Goal: Task Accomplishment & Management: Manage account settings

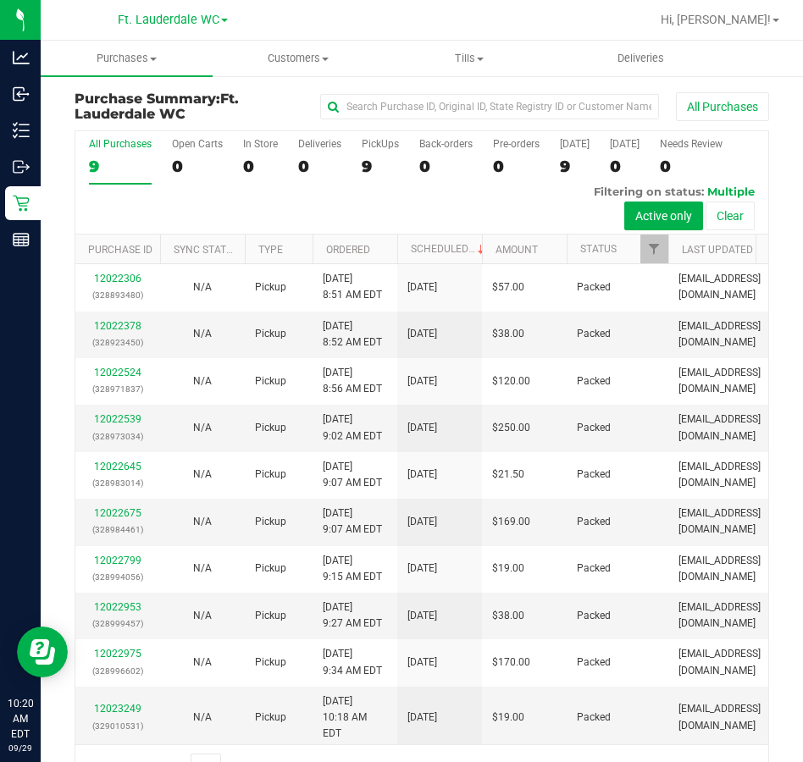
scroll to position [129, 0]
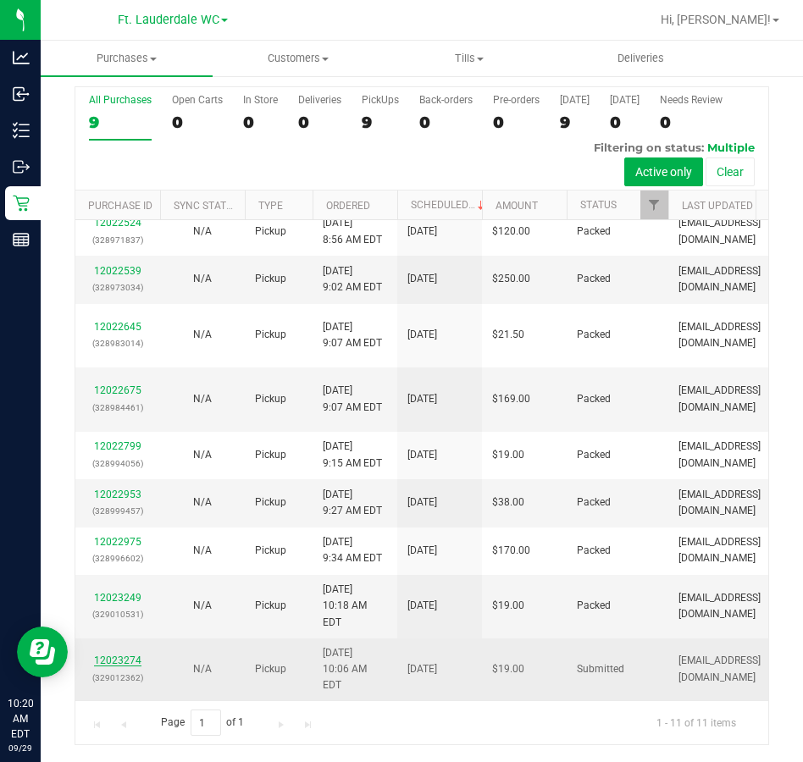
click at [115, 659] on link "12023274" at bounding box center [117, 661] width 47 height 12
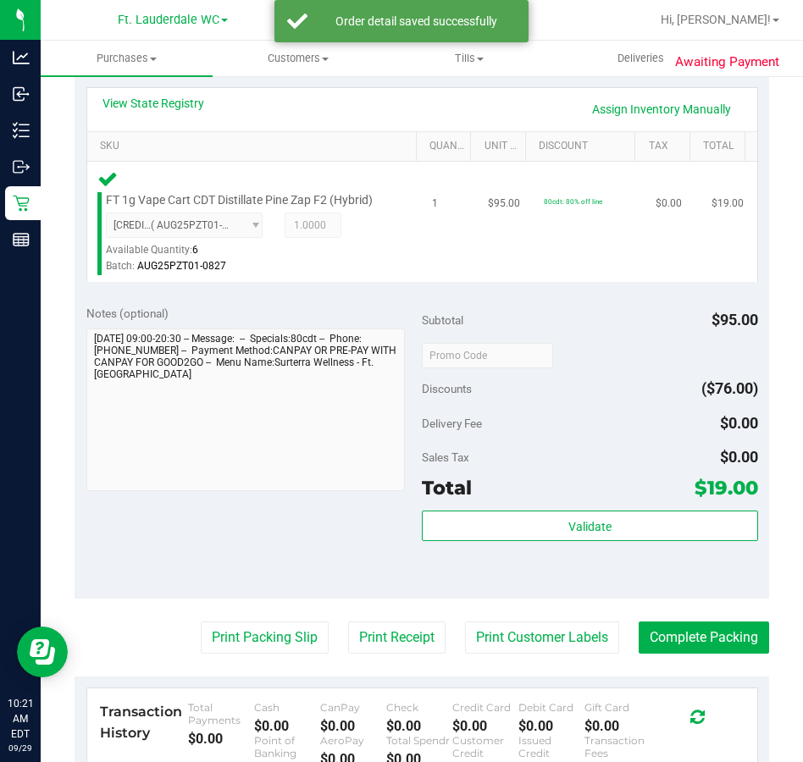
scroll to position [383, 0]
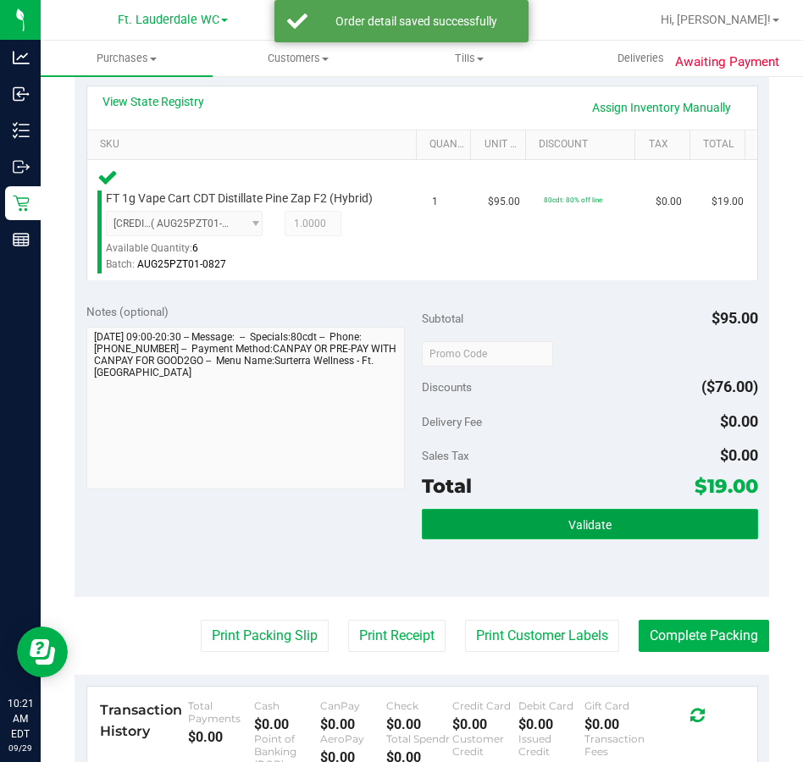
click at [540, 538] on button "Validate" at bounding box center [590, 524] width 336 height 30
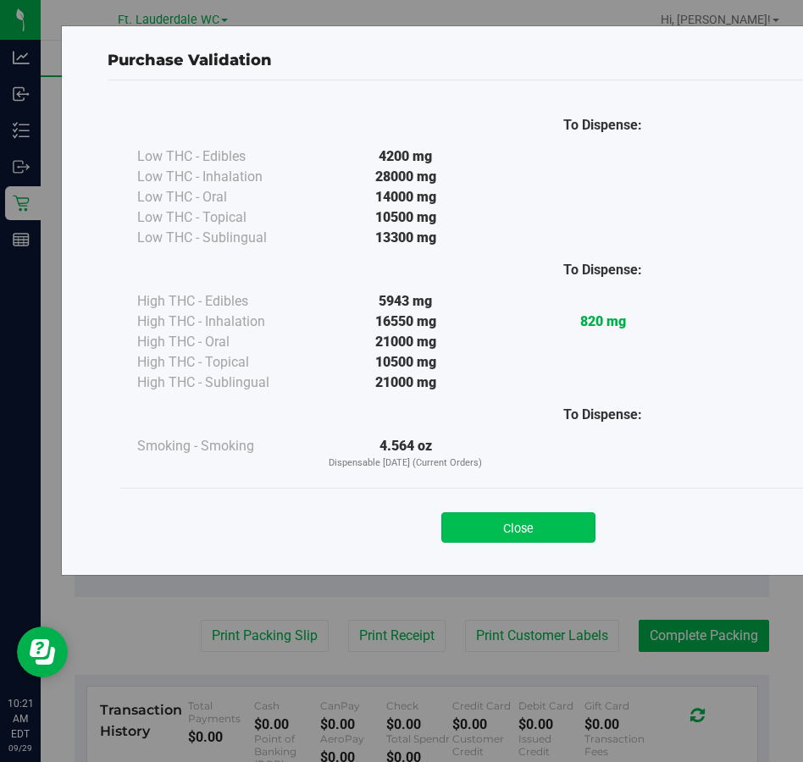
click at [535, 527] on button "Close" at bounding box center [518, 528] width 154 height 30
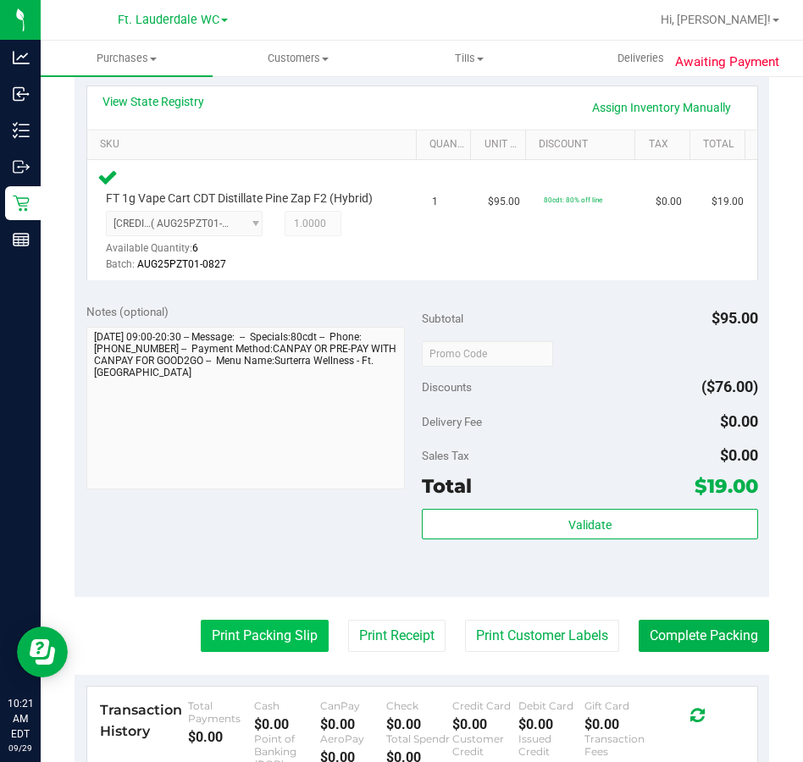
click at [236, 640] on button "Print Packing Slip" at bounding box center [265, 636] width 128 height 32
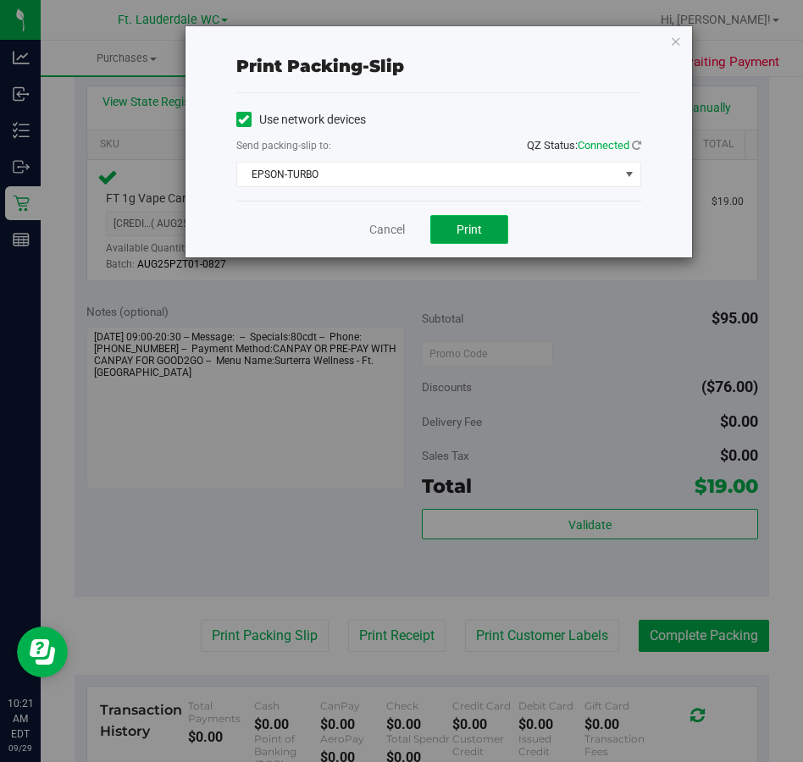
click at [474, 237] on button "Print" at bounding box center [469, 229] width 78 height 29
click at [395, 238] on link "Cancel" at bounding box center [387, 230] width 36 height 18
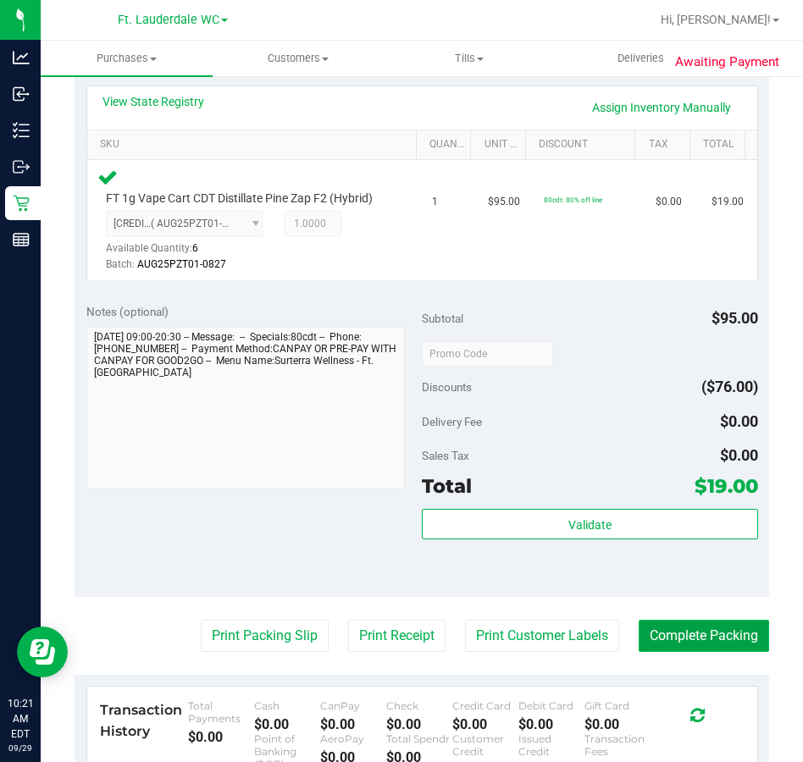
click at [683, 641] on button "Complete Packing" at bounding box center [704, 636] width 130 height 32
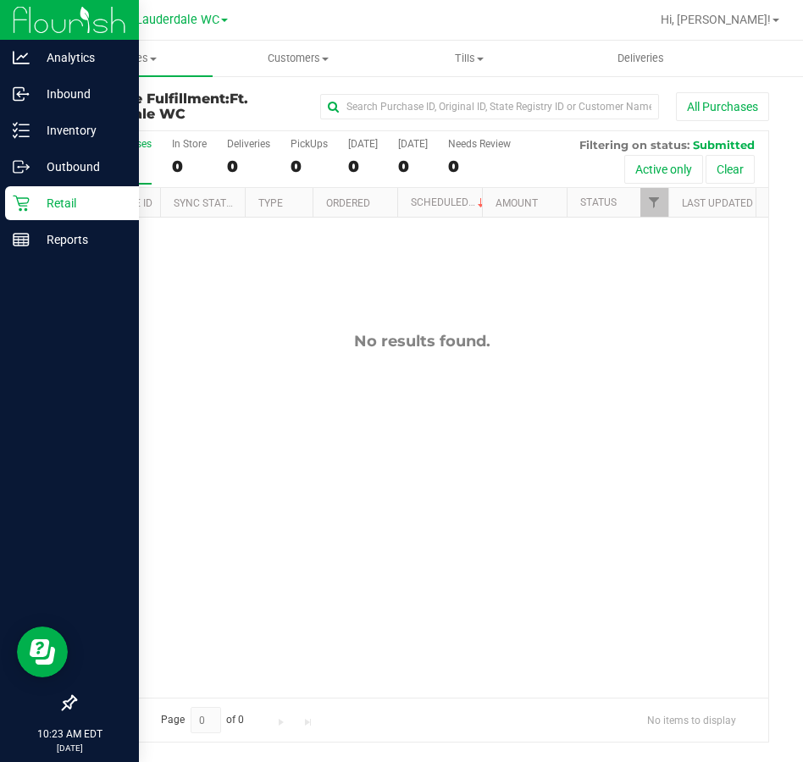
click at [38, 204] on p "Retail" at bounding box center [81, 203] width 102 height 20
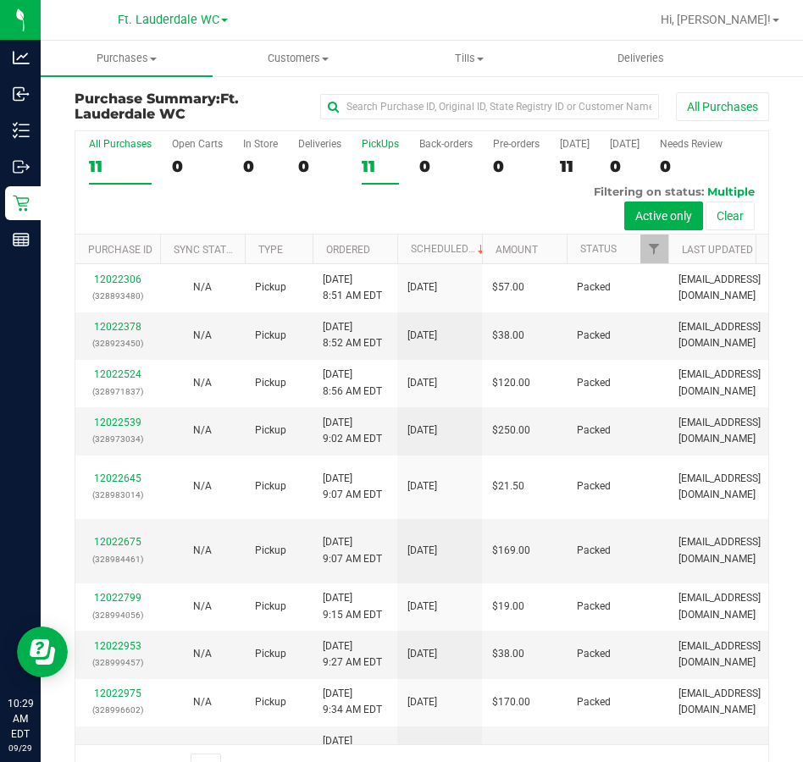
click at [377, 162] on div "11" at bounding box center [380, 166] width 37 height 19
click at [0, 0] on input "PickUps 11" at bounding box center [0, 0] width 0 height 0
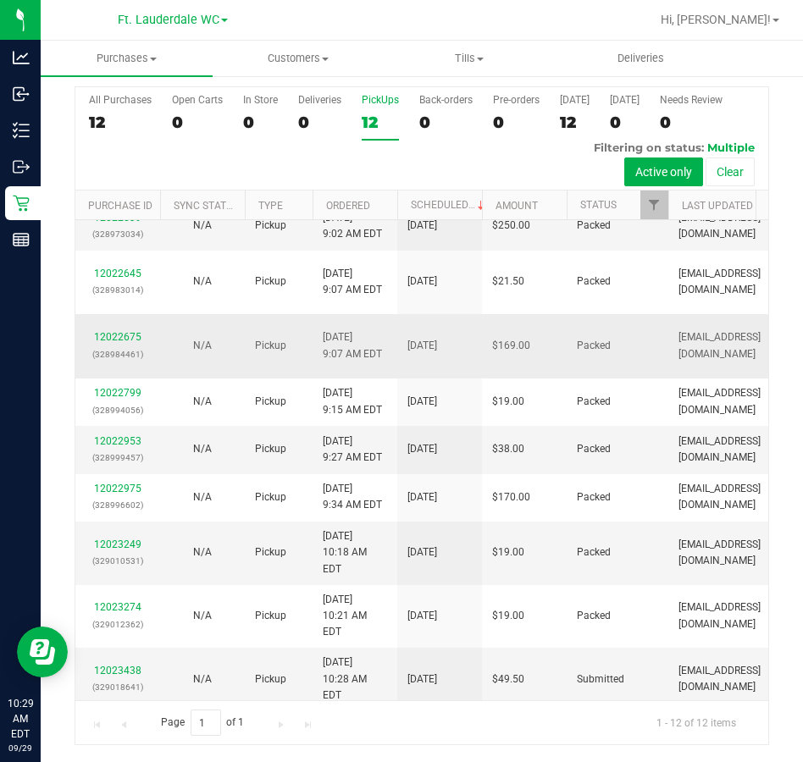
scroll to position [176, 0]
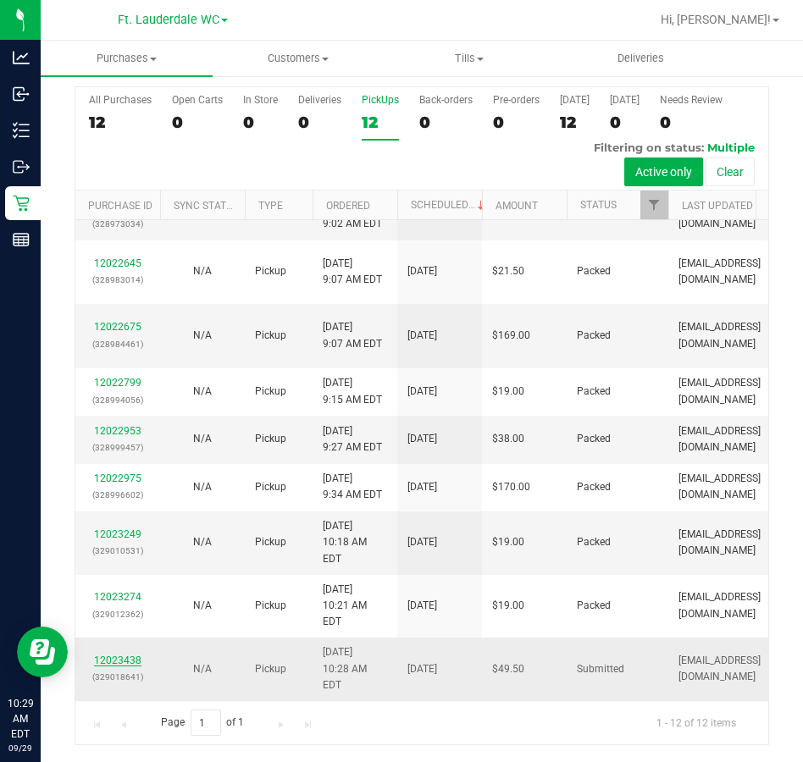
click at [118, 659] on link "12023438" at bounding box center [117, 661] width 47 height 12
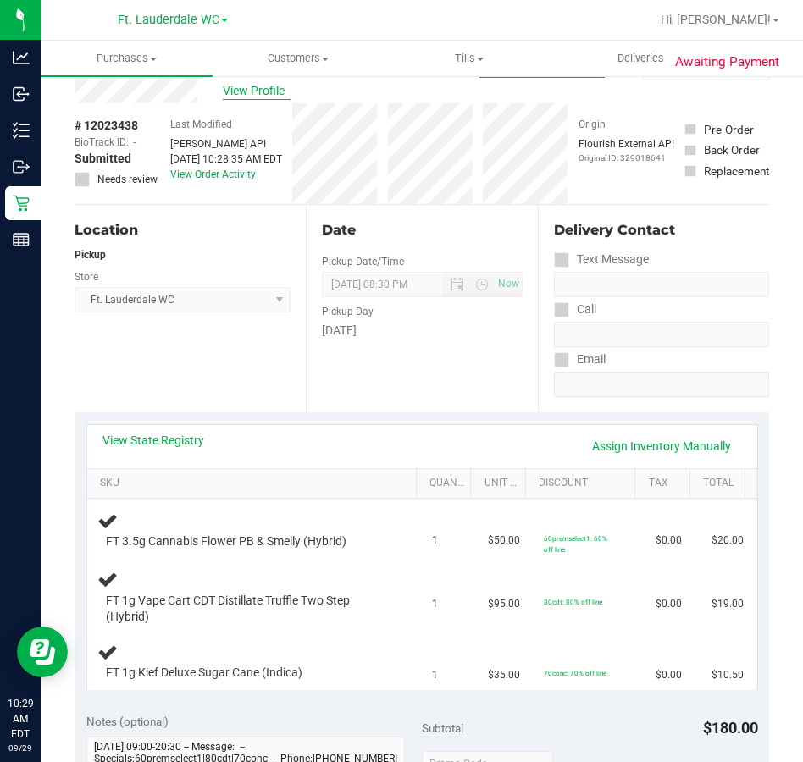
click at [276, 83] on span "View Profile" at bounding box center [257, 91] width 68 height 18
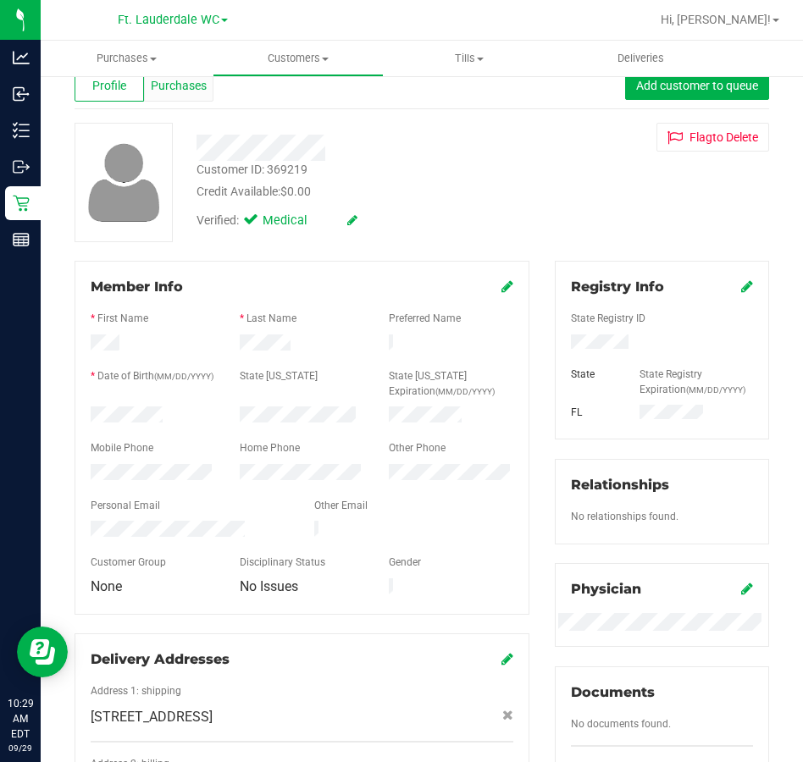
click at [188, 90] on span "Purchases" at bounding box center [179, 86] width 56 height 18
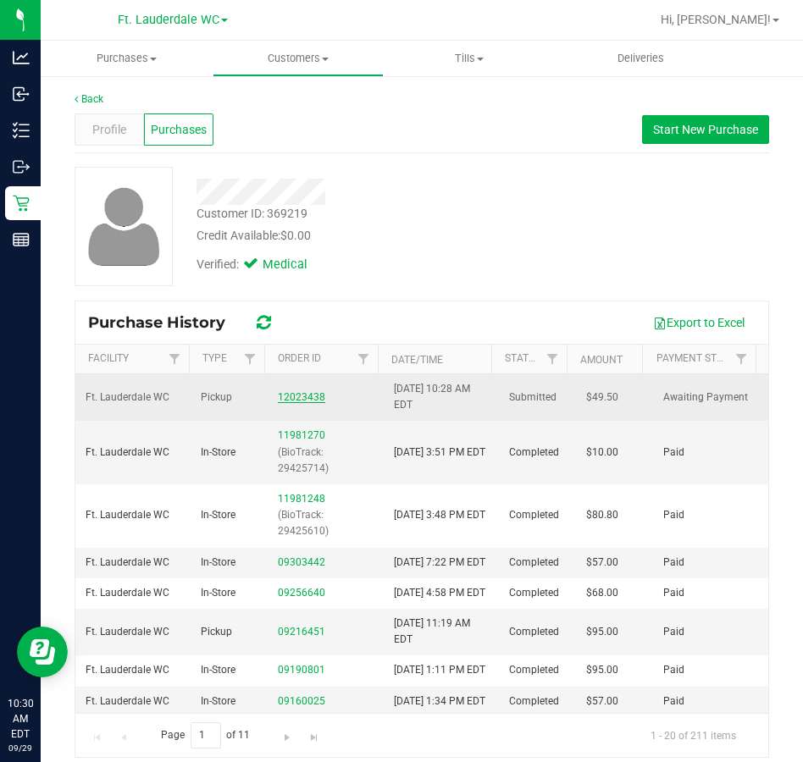
click at [315, 402] on link "12023438" at bounding box center [301, 397] width 47 height 12
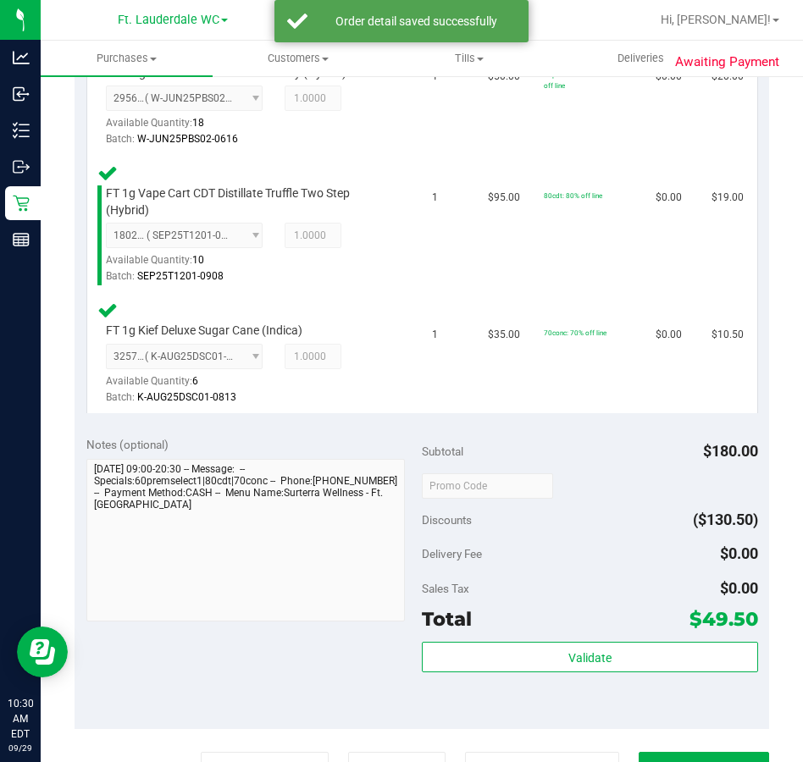
scroll to position [678, 0]
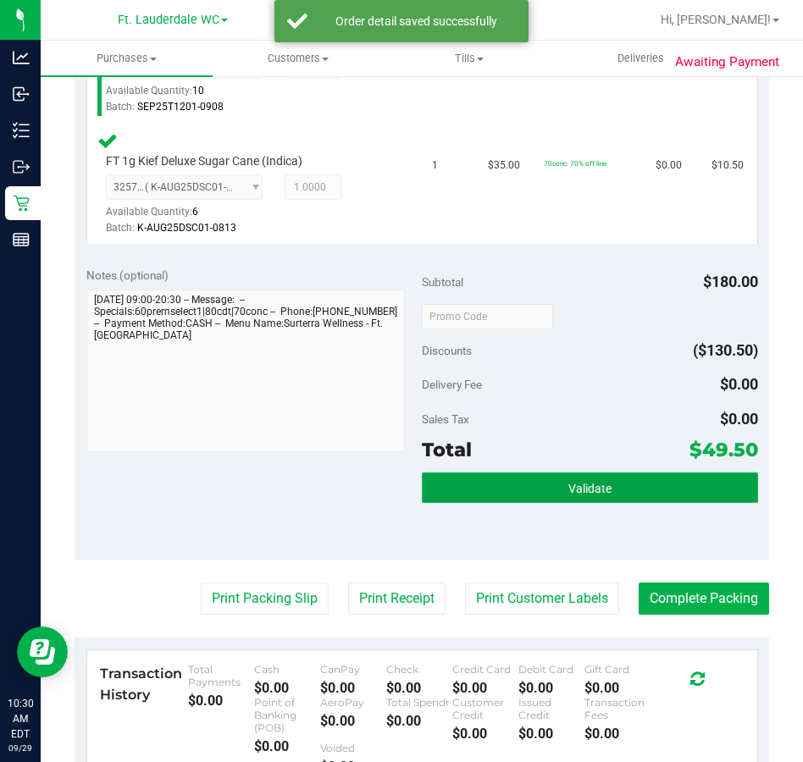
click at [525, 498] on button "Validate" at bounding box center [590, 488] width 336 height 30
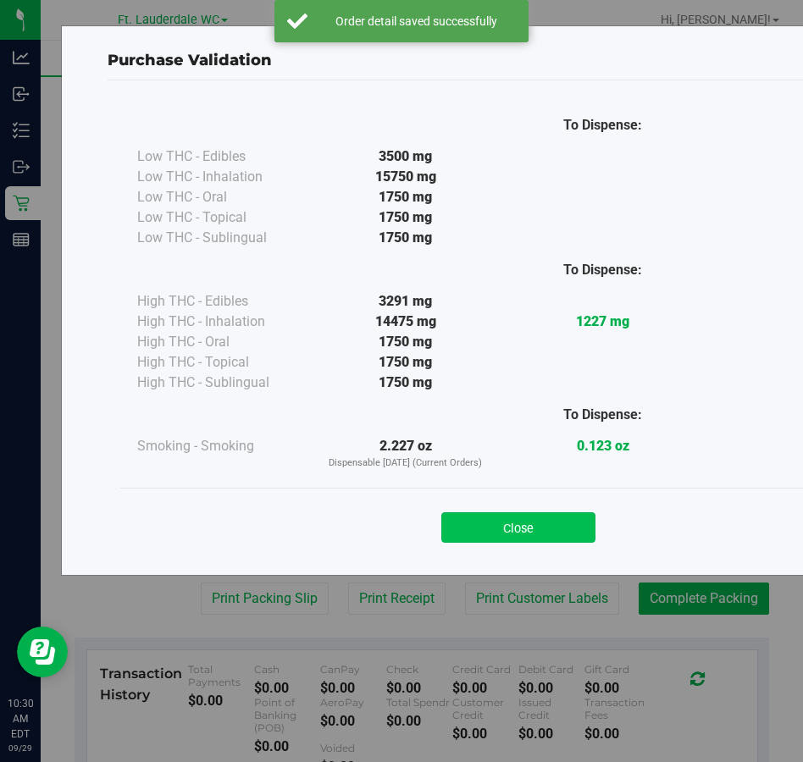
click at [473, 516] on button "Close" at bounding box center [518, 528] width 154 height 30
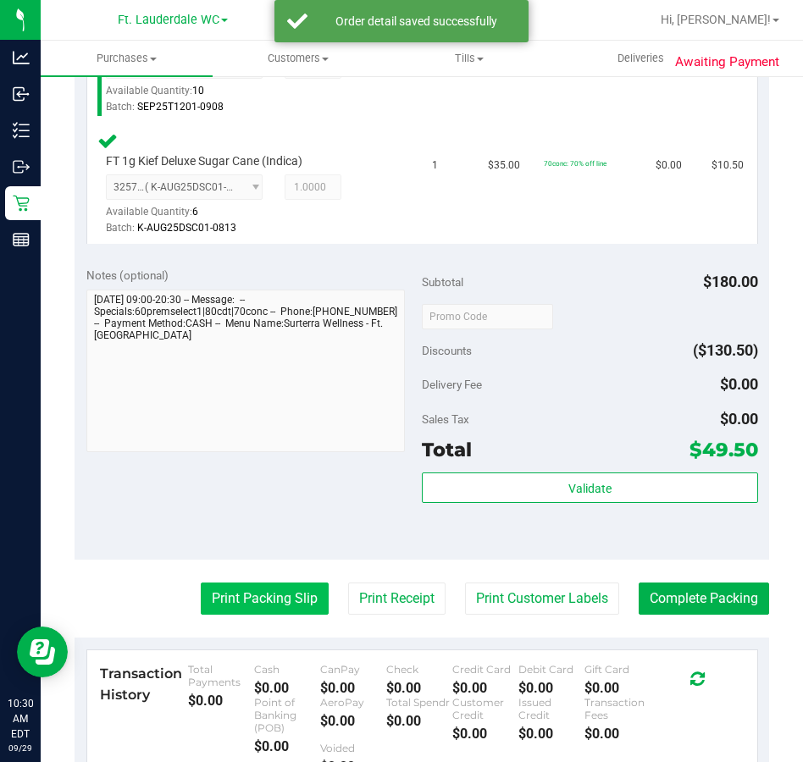
click at [272, 604] on button "Print Packing Slip" at bounding box center [265, 599] width 128 height 32
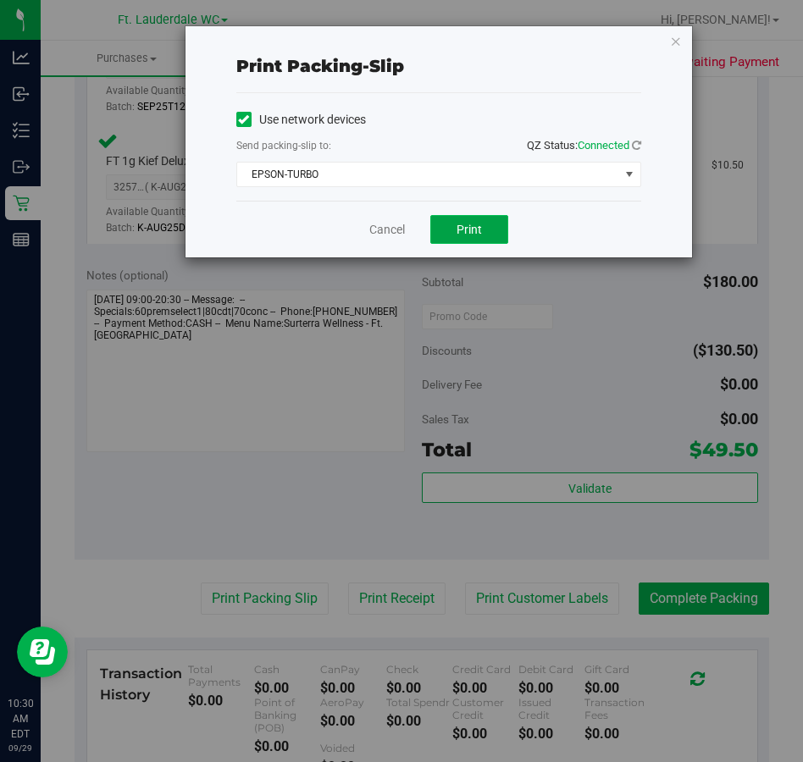
click at [456, 226] on button "Print" at bounding box center [469, 229] width 78 height 29
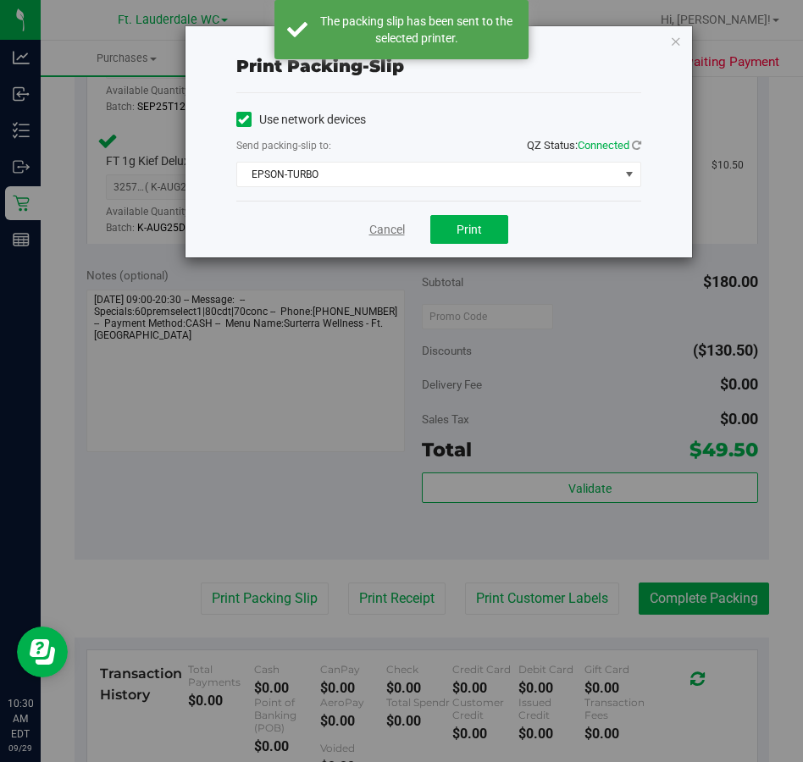
click at [396, 229] on link "Cancel" at bounding box center [387, 230] width 36 height 18
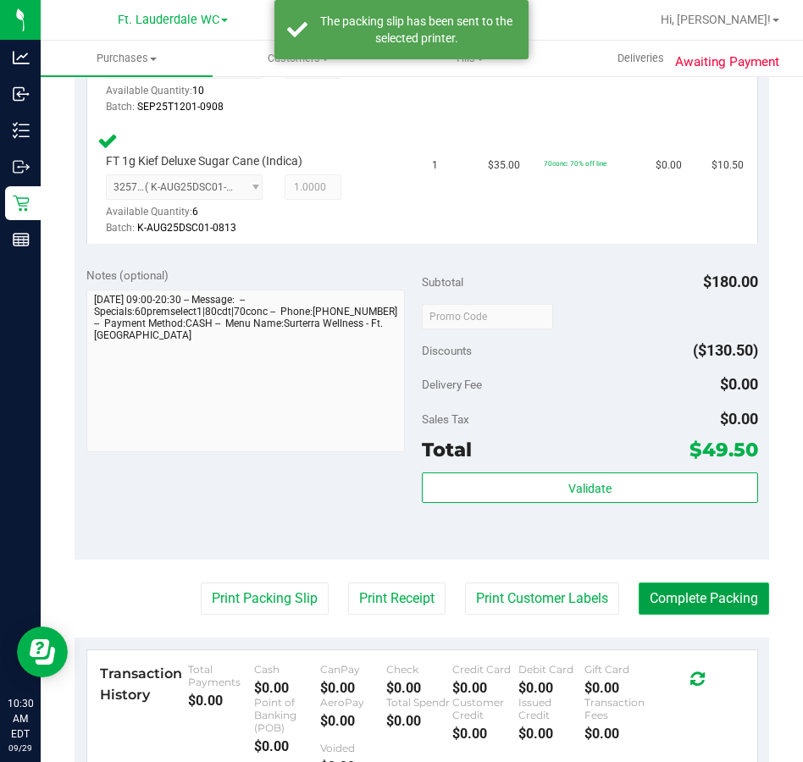
click at [703, 590] on button "Complete Packing" at bounding box center [704, 599] width 130 height 32
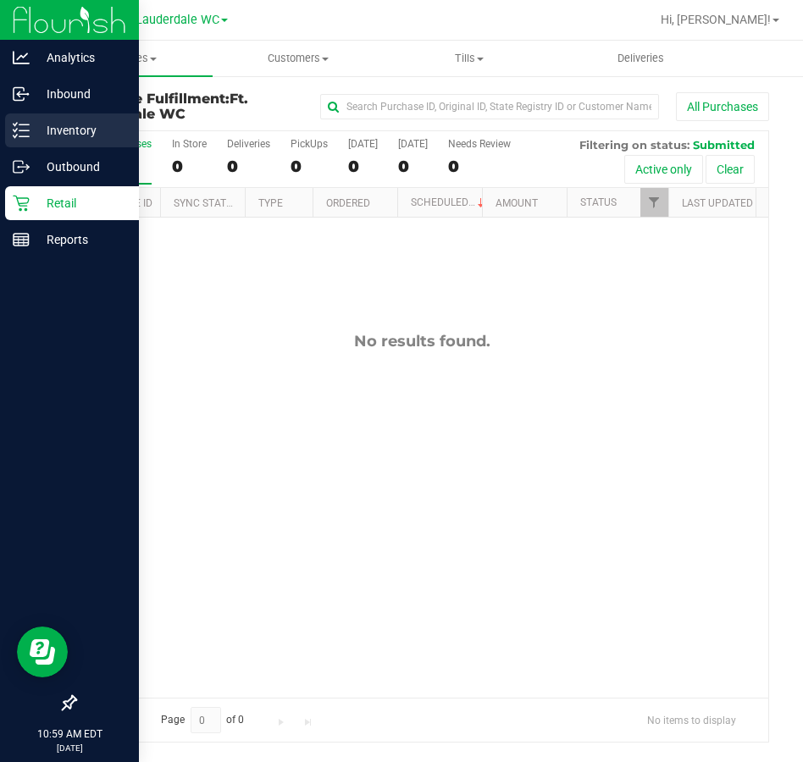
click at [47, 122] on p "Inventory" at bounding box center [81, 130] width 102 height 20
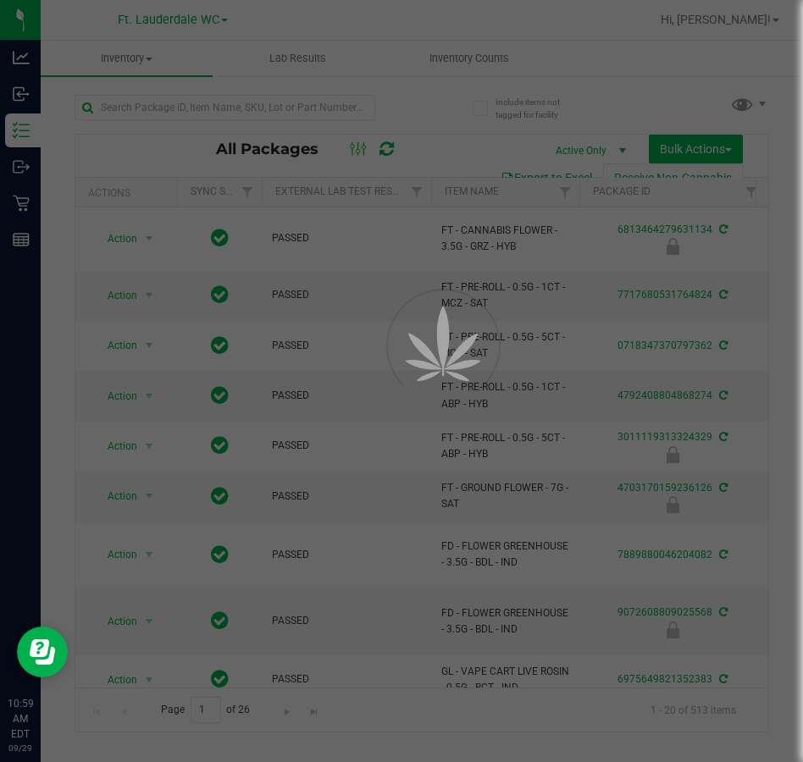
click at [221, 102] on div at bounding box center [401, 381] width 803 height 762
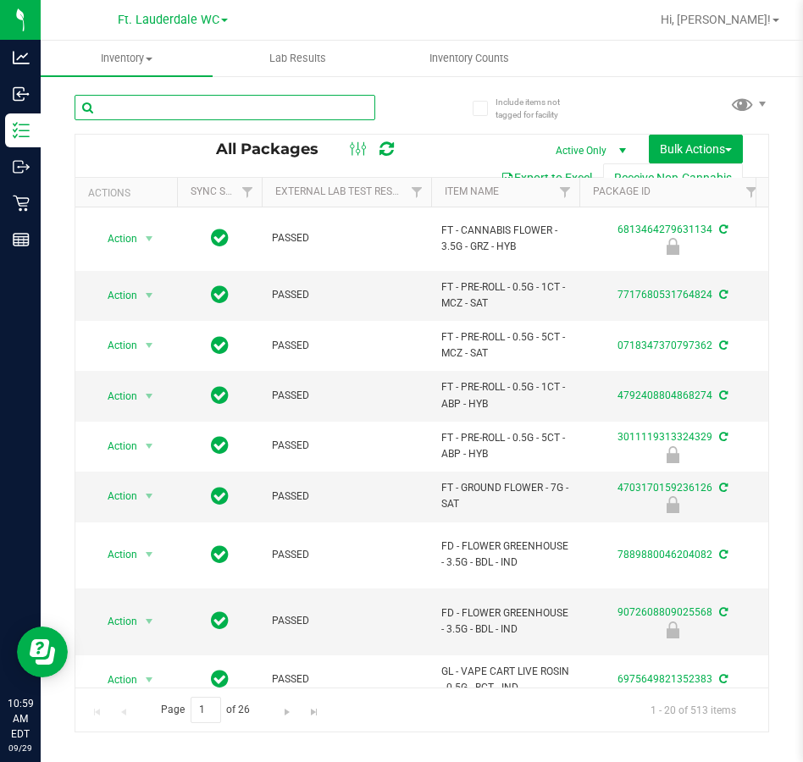
click at [221, 102] on input "text" at bounding box center [225, 107] width 301 height 25
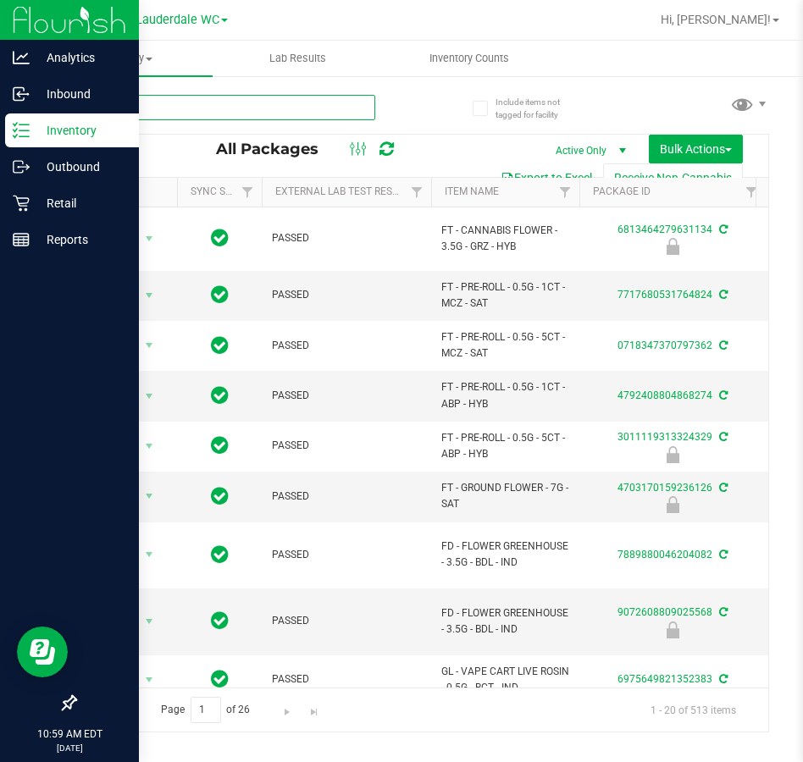
type input "elr"
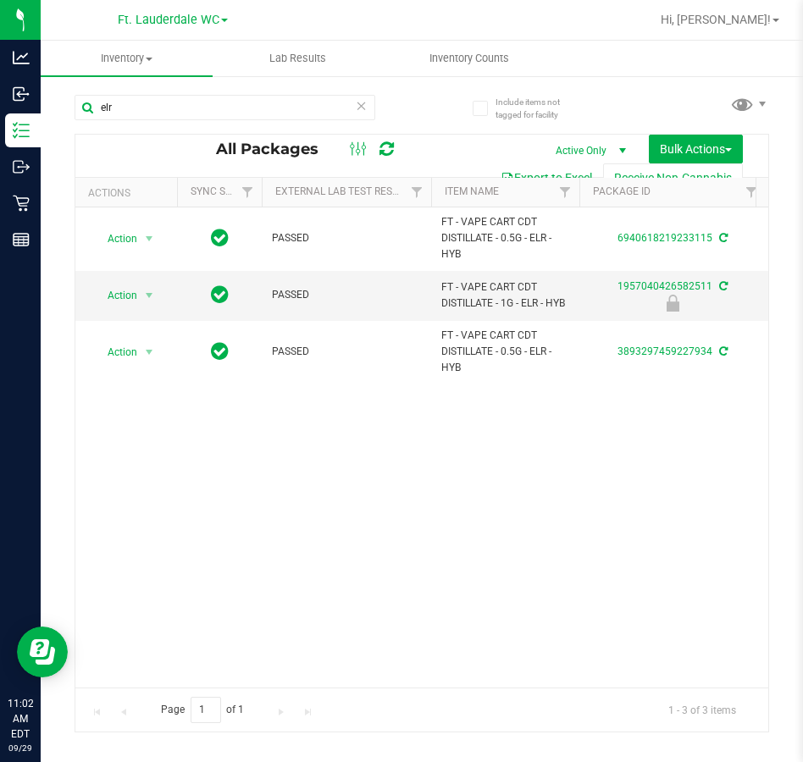
click at [290, 607] on div "Action Action Adjust qty Create package Edit attributes Global inventory Locate…" at bounding box center [421, 448] width 693 height 480
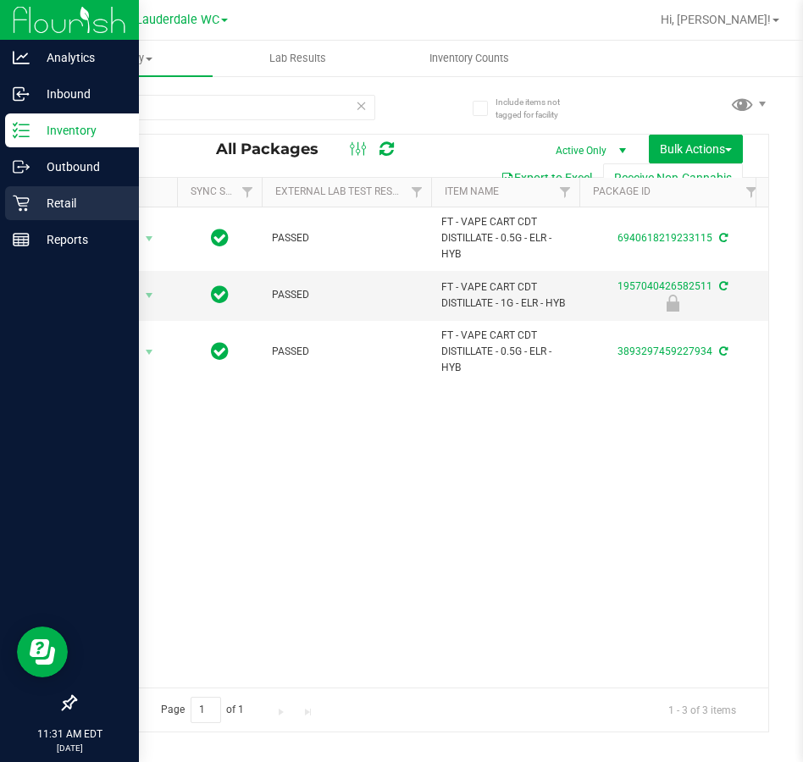
click at [18, 192] on div "Retail" at bounding box center [72, 203] width 134 height 34
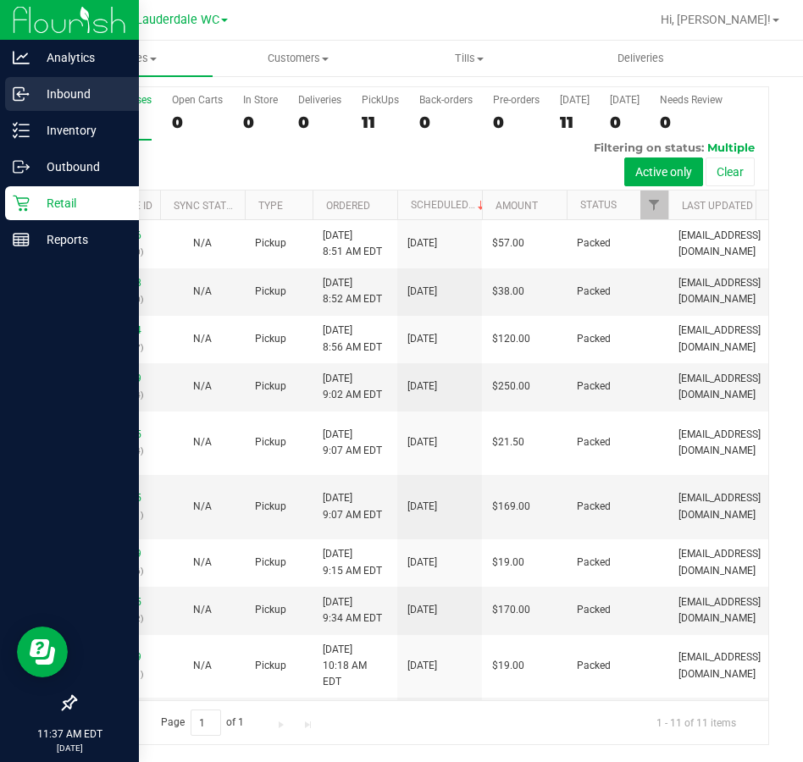
click at [35, 97] on p "Inbound" at bounding box center [81, 94] width 102 height 20
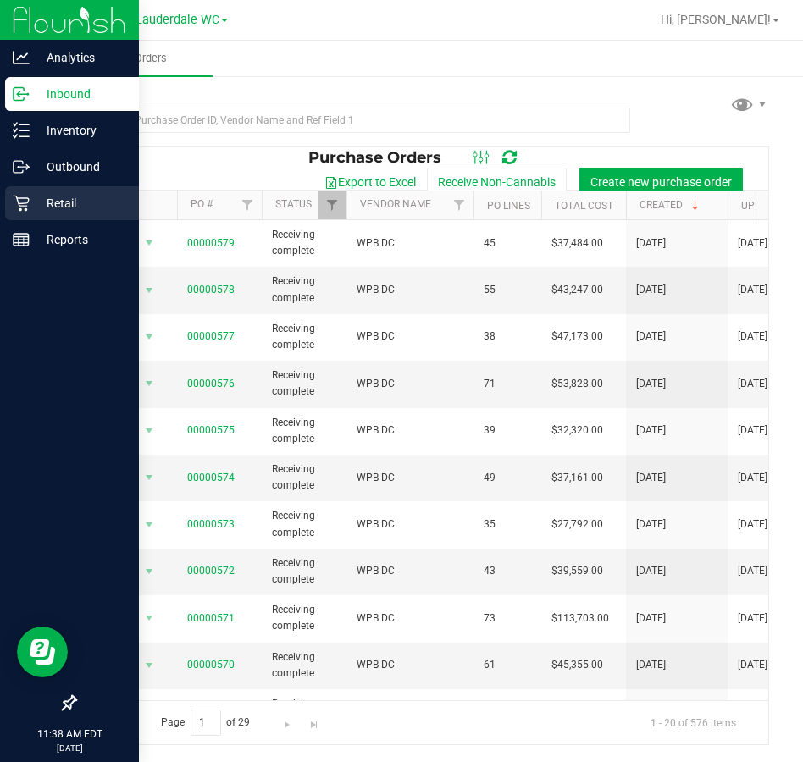
click at [36, 202] on p "Retail" at bounding box center [81, 203] width 102 height 20
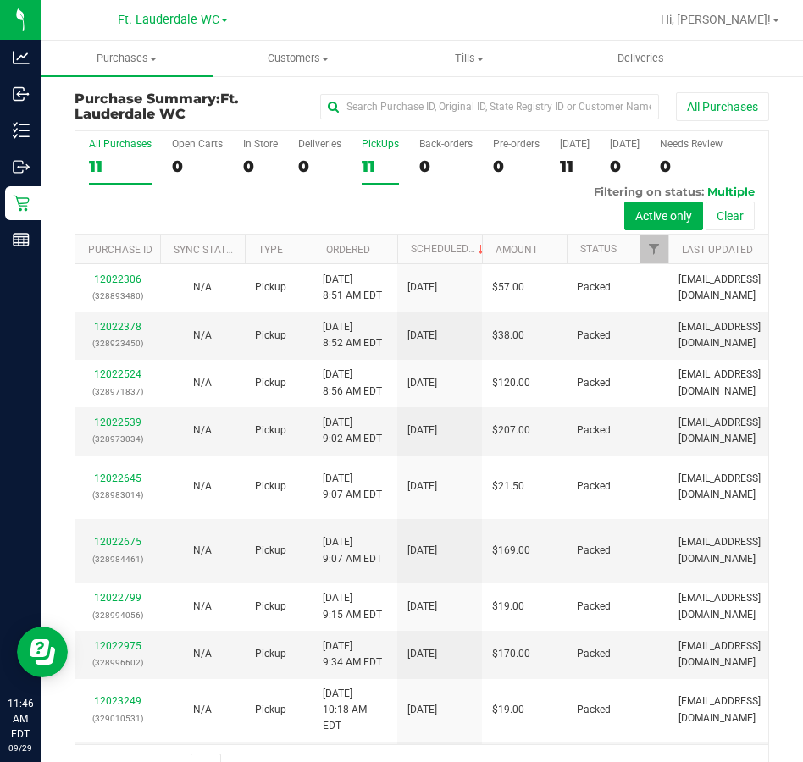
click at [367, 177] on label "PickUps 11" at bounding box center [380, 161] width 37 height 47
click at [0, 0] on input "PickUps 11" at bounding box center [0, 0] width 0 height 0
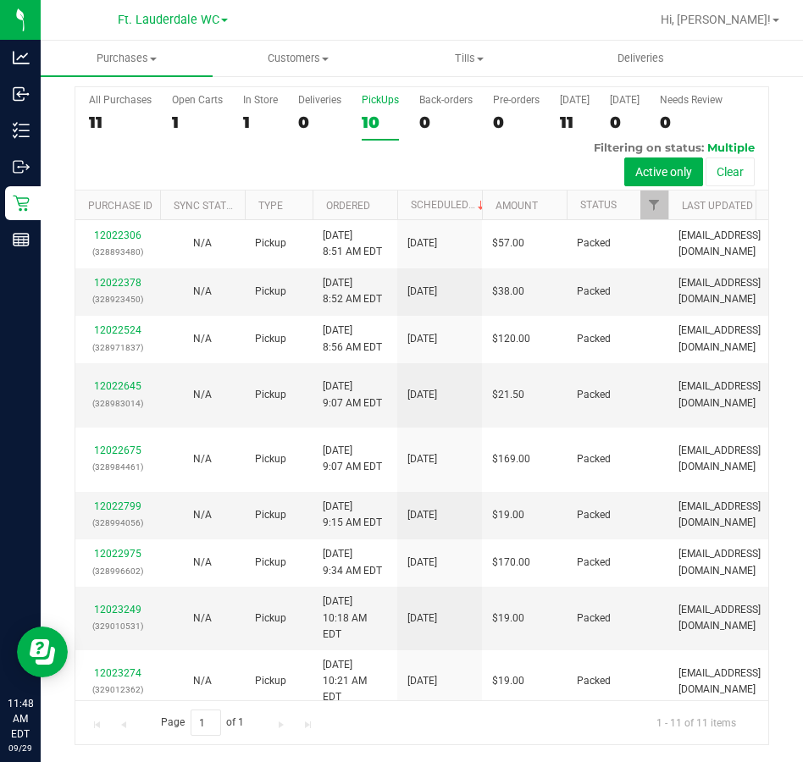
click at [390, 130] on div "10" at bounding box center [380, 122] width 37 height 19
click at [0, 0] on input "PickUps 10" at bounding box center [0, 0] width 0 height 0
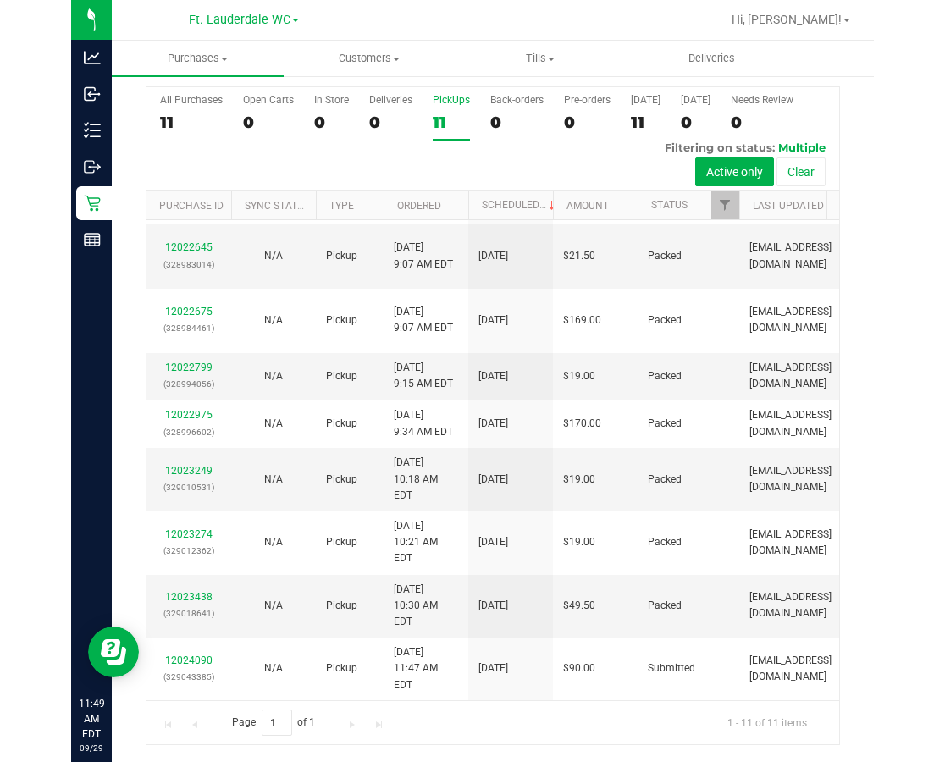
scroll to position [178, 0]
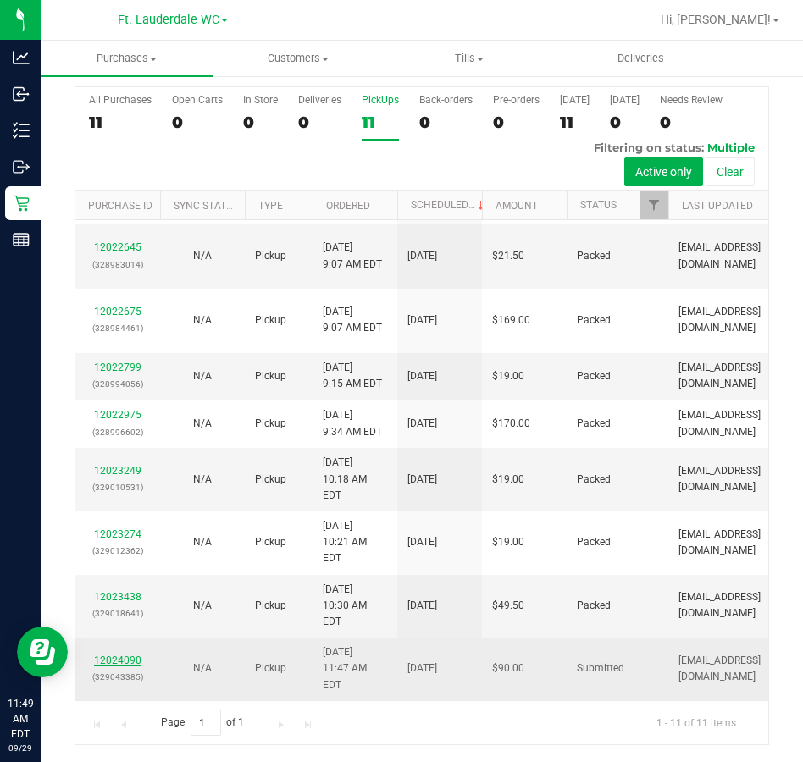
click at [115, 655] on link "12024090" at bounding box center [117, 661] width 47 height 12
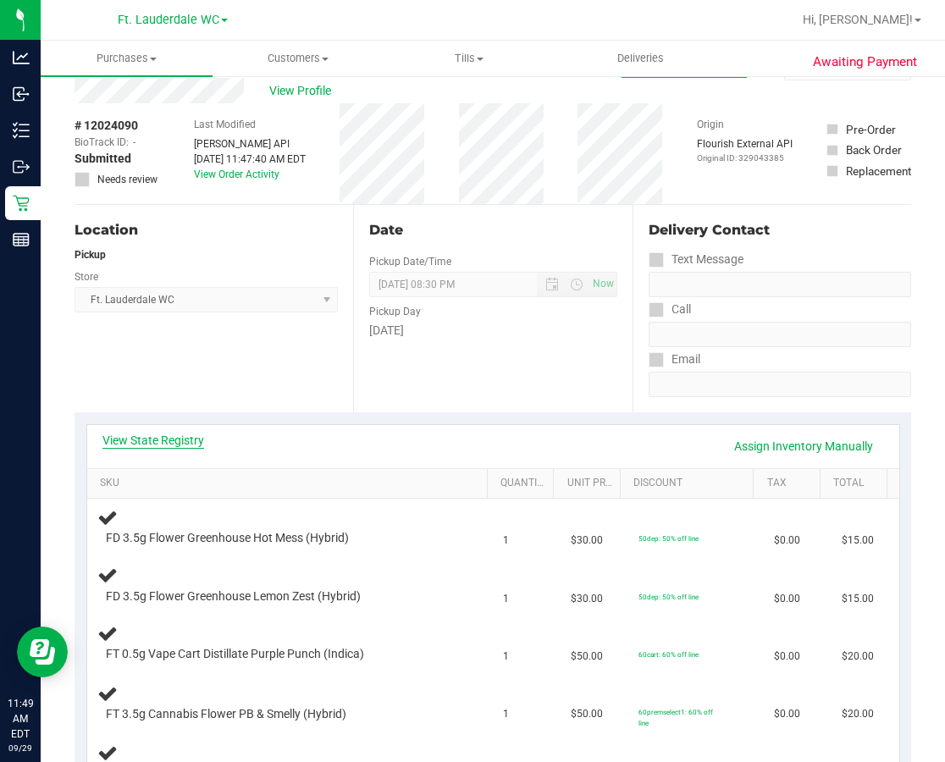
click at [172, 446] on link "View State Registry" at bounding box center [154, 440] width 102 height 17
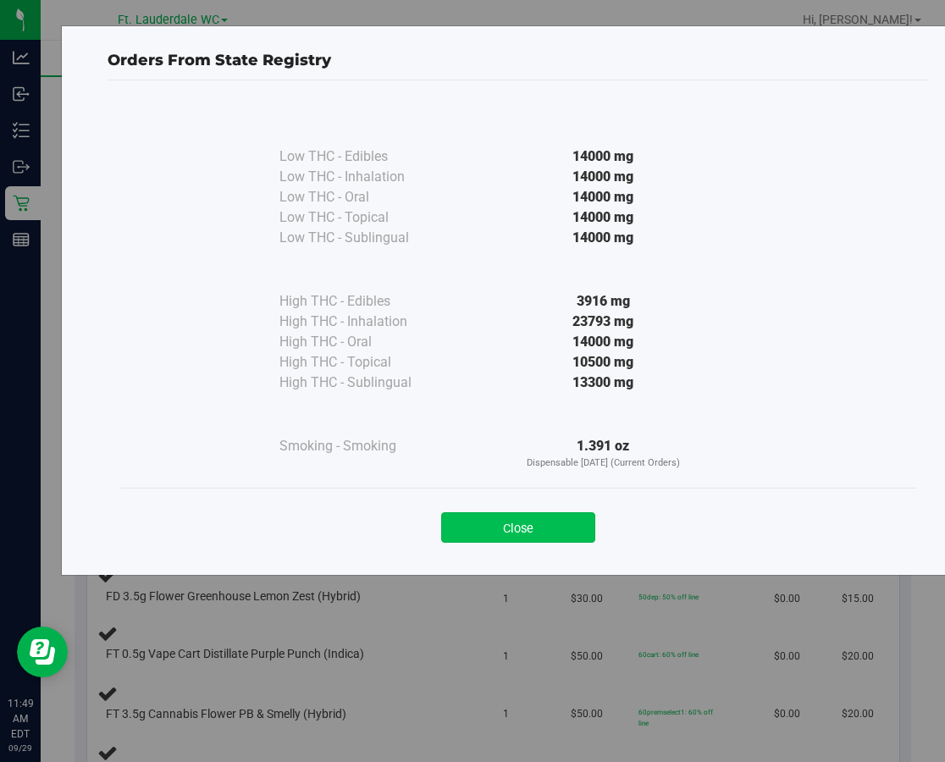
click at [506, 541] on button "Close" at bounding box center [518, 528] width 154 height 30
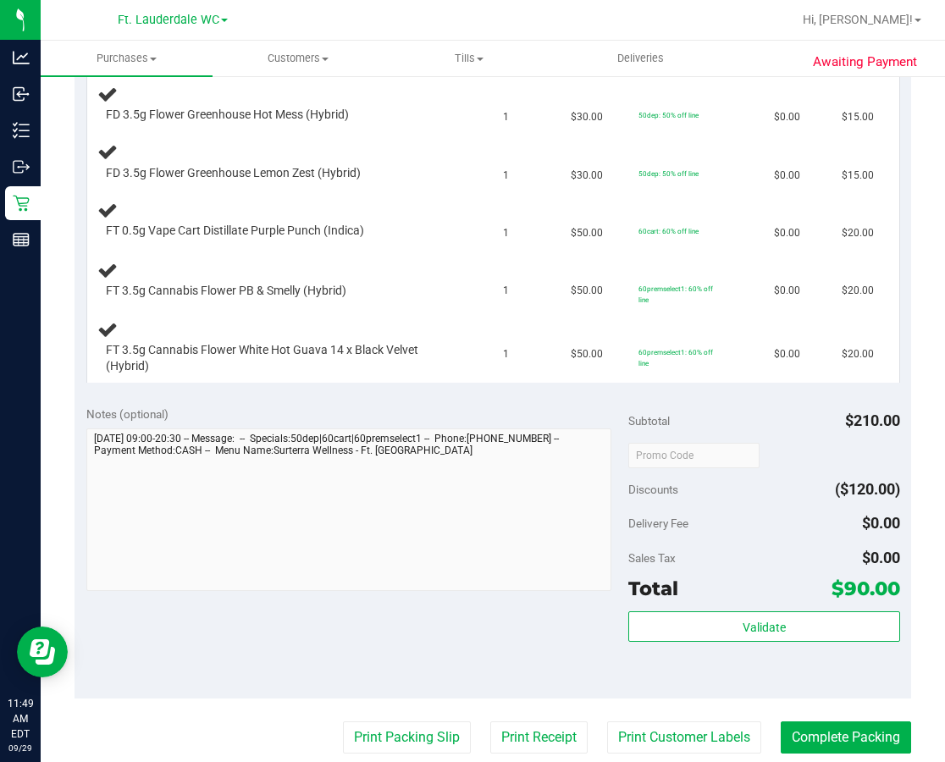
scroll to position [298, 0]
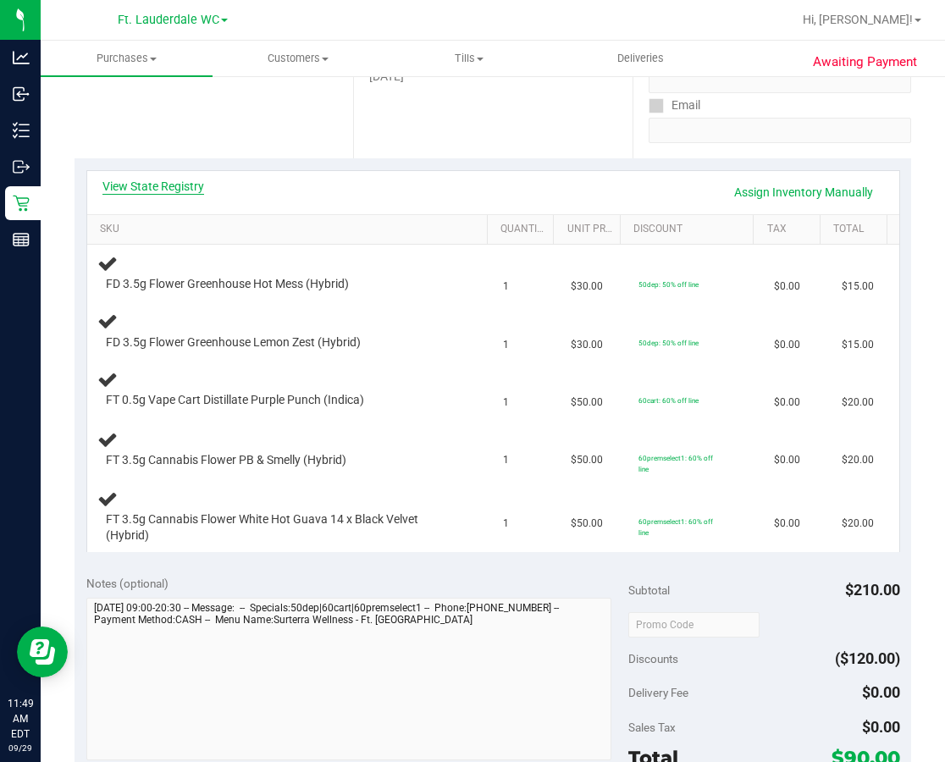
click at [175, 187] on link "View State Registry" at bounding box center [154, 186] width 102 height 17
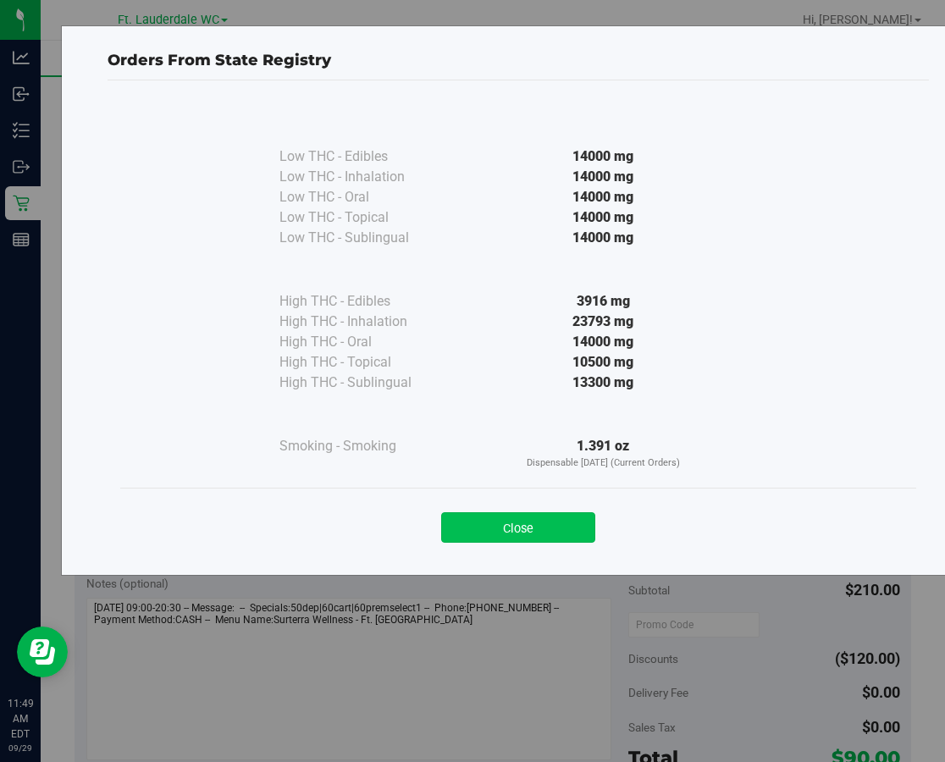
click at [553, 529] on button "Close" at bounding box center [518, 528] width 154 height 30
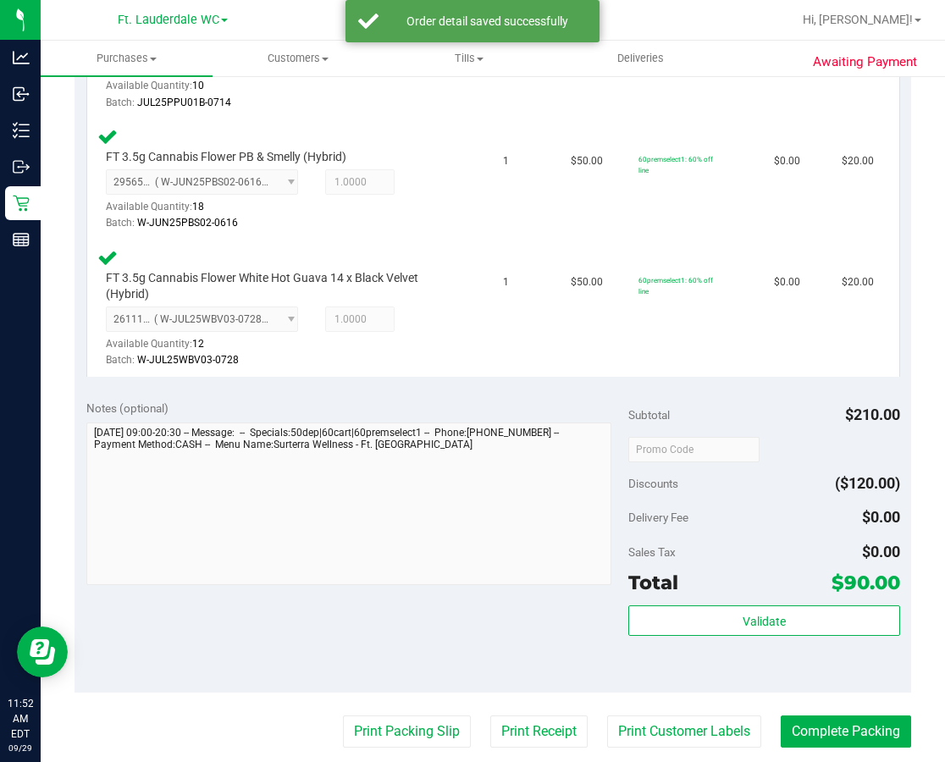
scroll to position [807, 0]
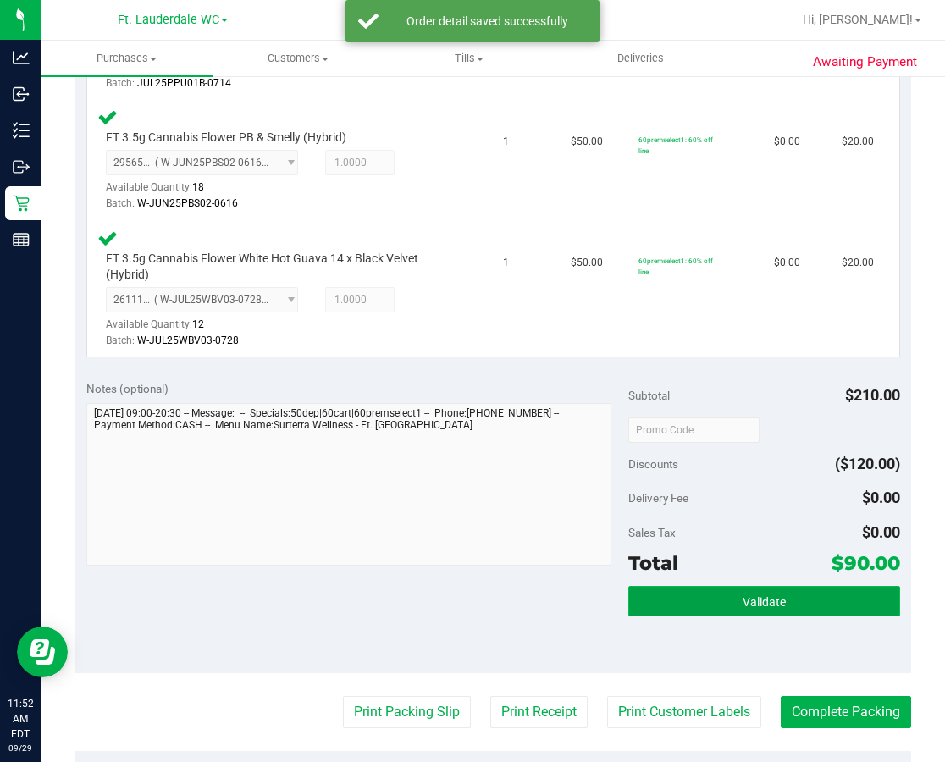
click at [660, 595] on button "Validate" at bounding box center [764, 601] width 271 height 30
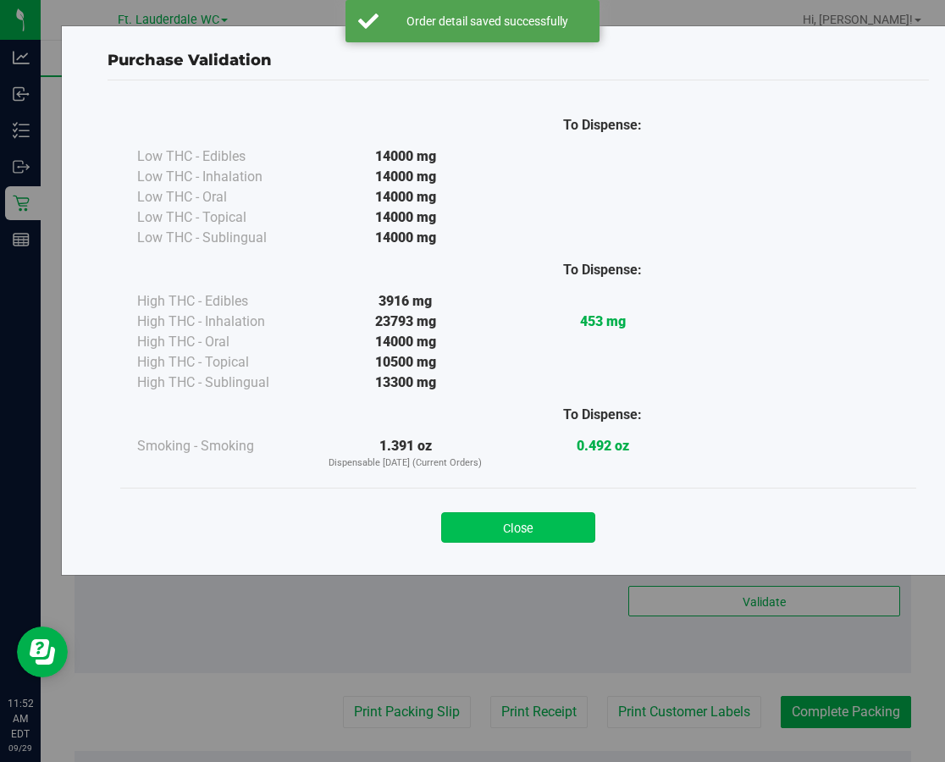
click at [502, 542] on button "Close" at bounding box center [518, 528] width 154 height 30
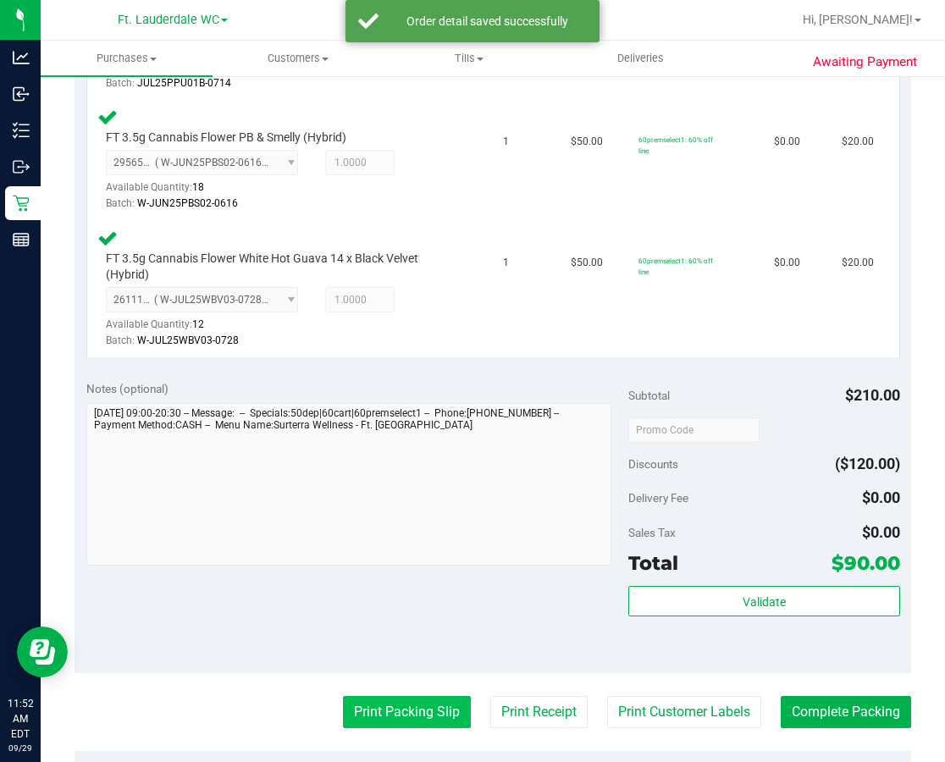
click at [377, 715] on button "Print Packing Slip" at bounding box center [407, 712] width 128 height 32
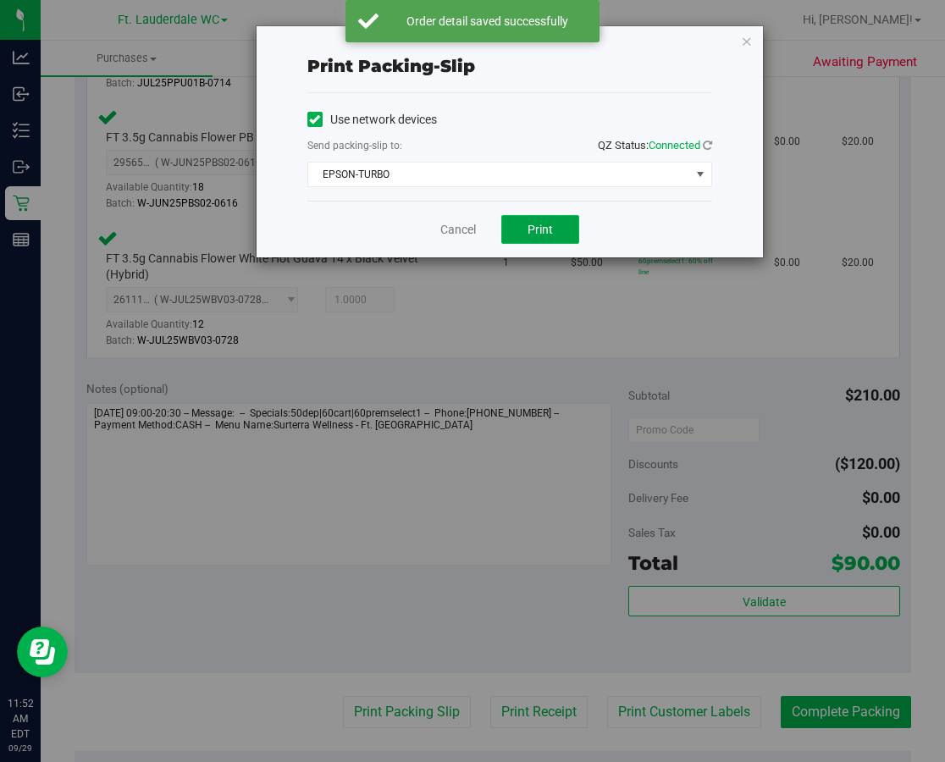
click at [524, 218] on button "Print" at bounding box center [541, 229] width 78 height 29
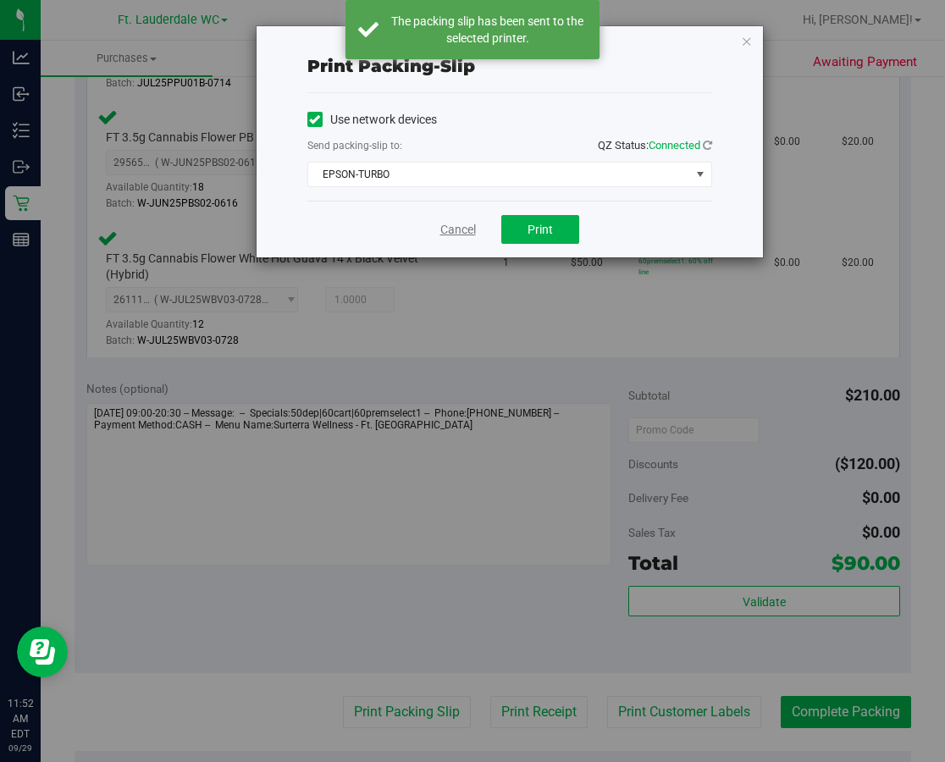
click at [468, 237] on link "Cancel" at bounding box center [459, 230] width 36 height 18
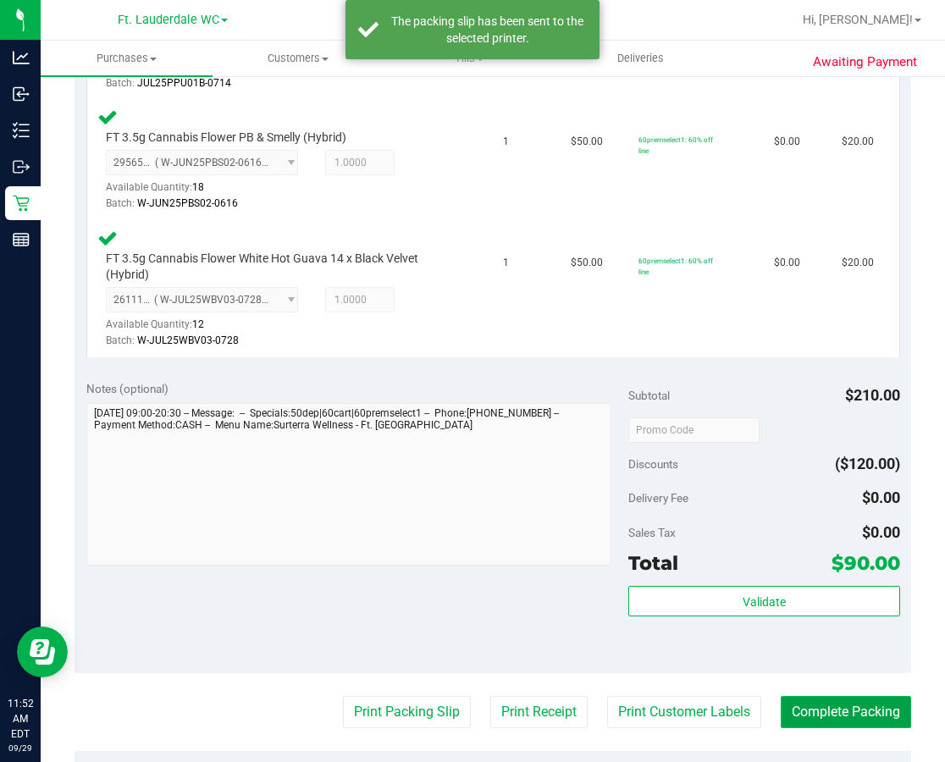
click at [802, 712] on button "Complete Packing" at bounding box center [846, 712] width 130 height 32
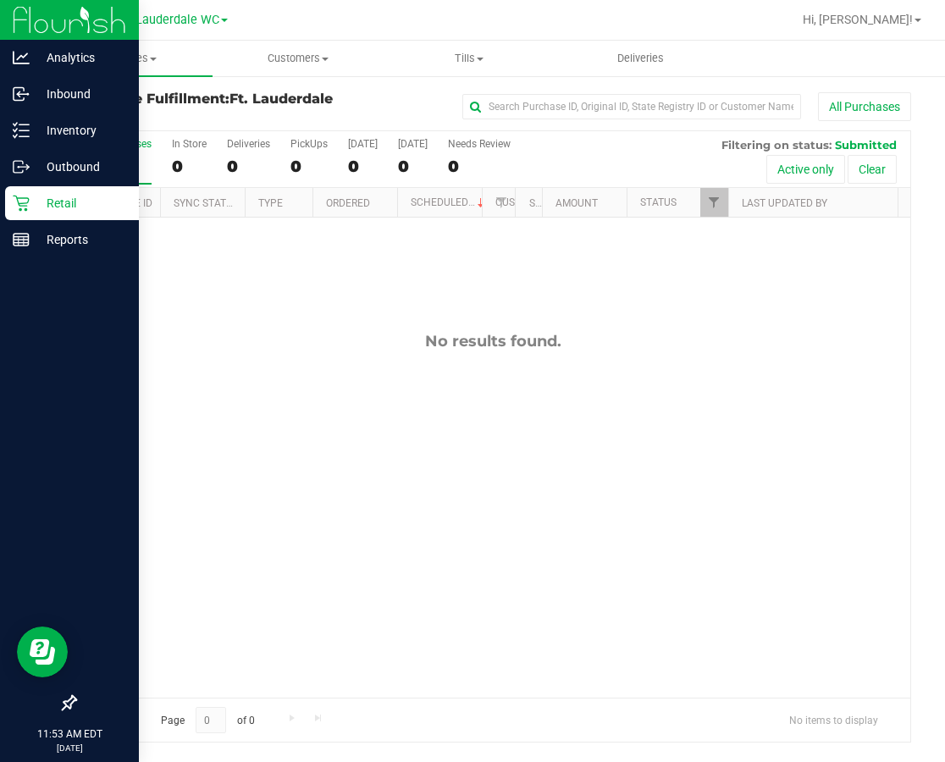
click at [39, 201] on p "Retail" at bounding box center [81, 203] width 102 height 20
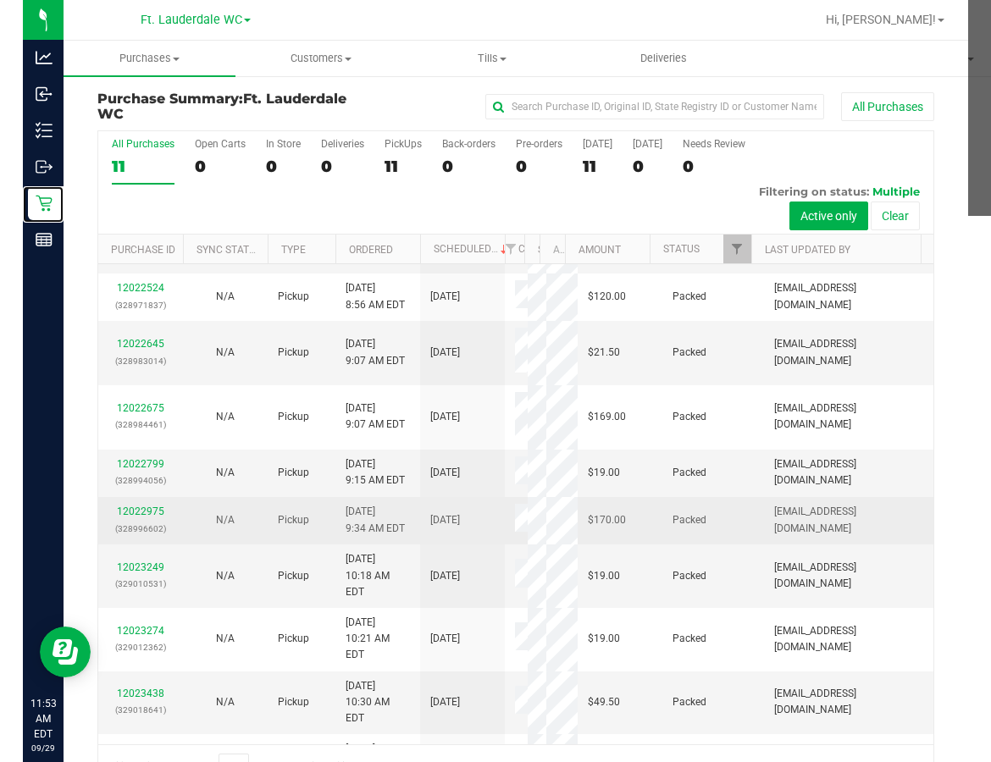
scroll to position [165, 0]
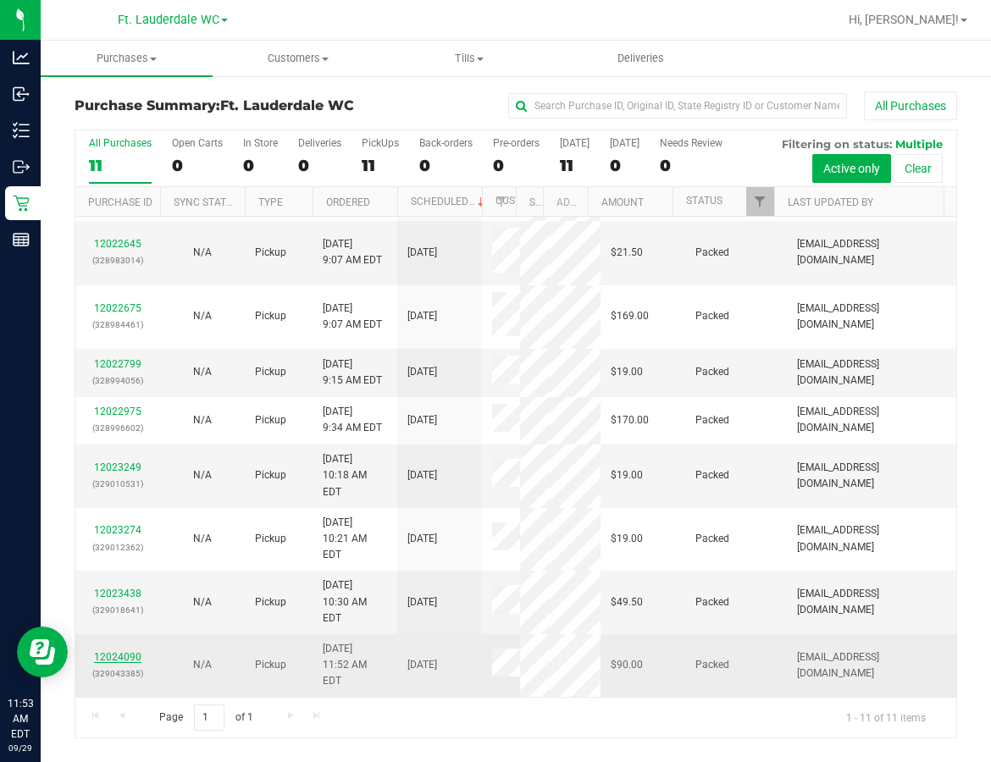
click at [114, 661] on link "12024090" at bounding box center [117, 657] width 47 height 12
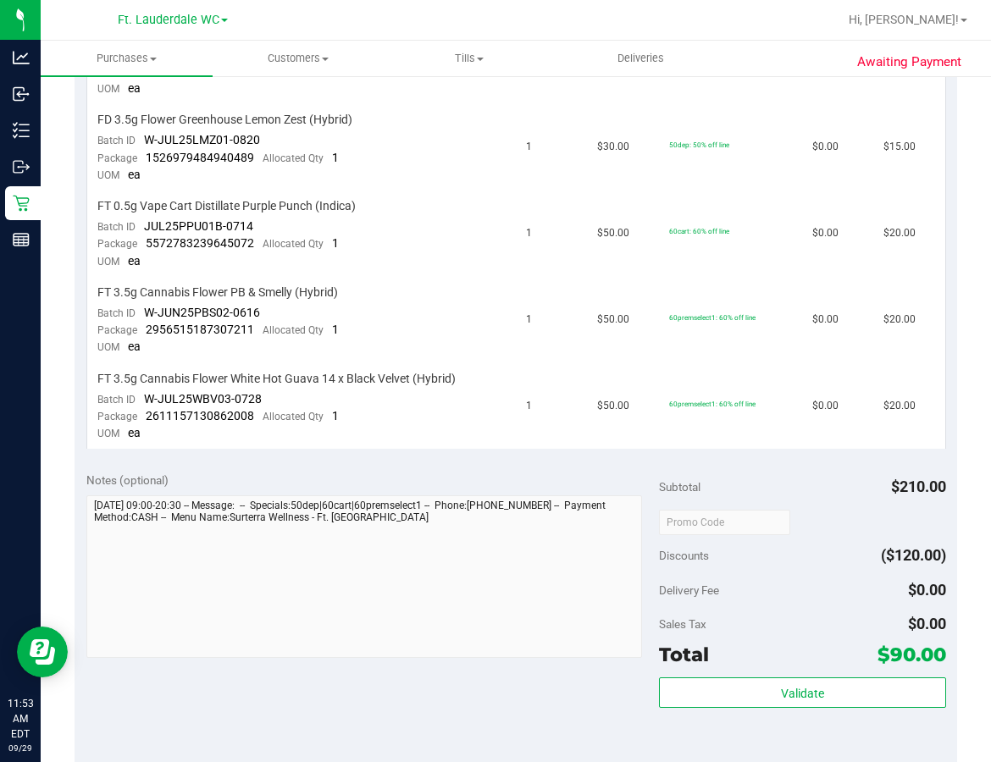
scroll to position [593, 0]
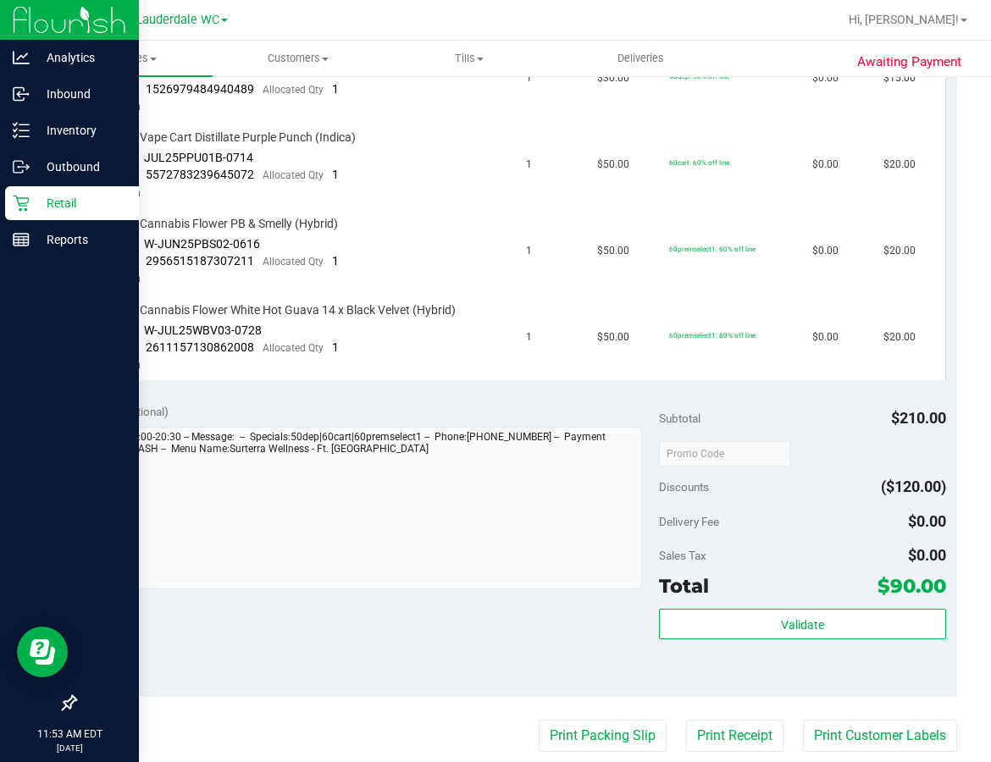
click at [22, 210] on icon at bounding box center [21, 203] width 17 height 17
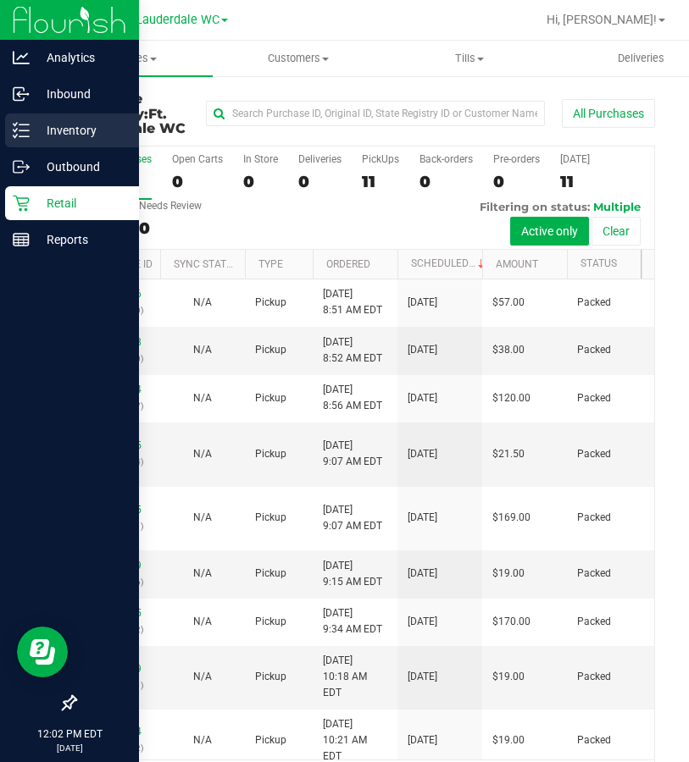
click at [36, 125] on p "Inventory" at bounding box center [81, 130] width 102 height 20
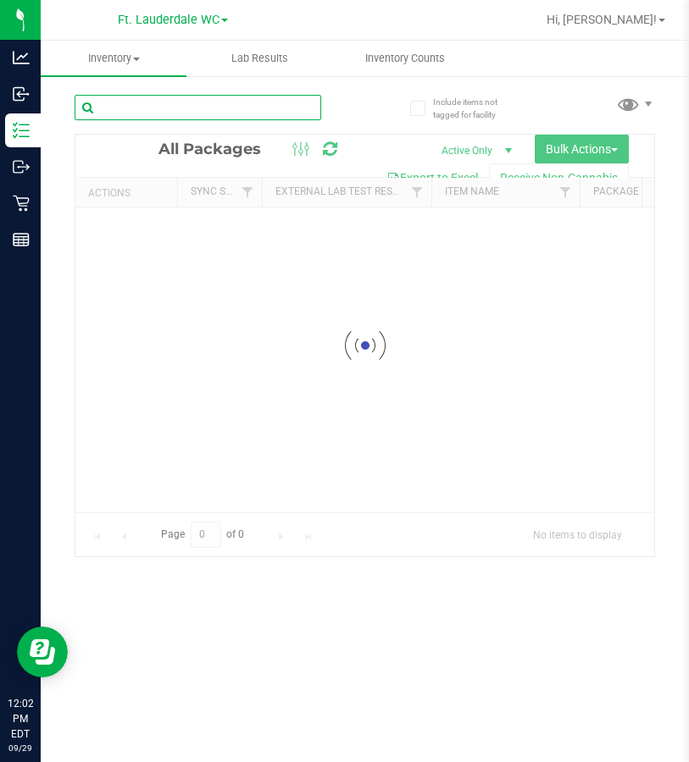
click at [259, 110] on div "Inventory All packages All inventory Waste log Create inventory Lab Results Inv…" at bounding box center [365, 402] width 648 height 722
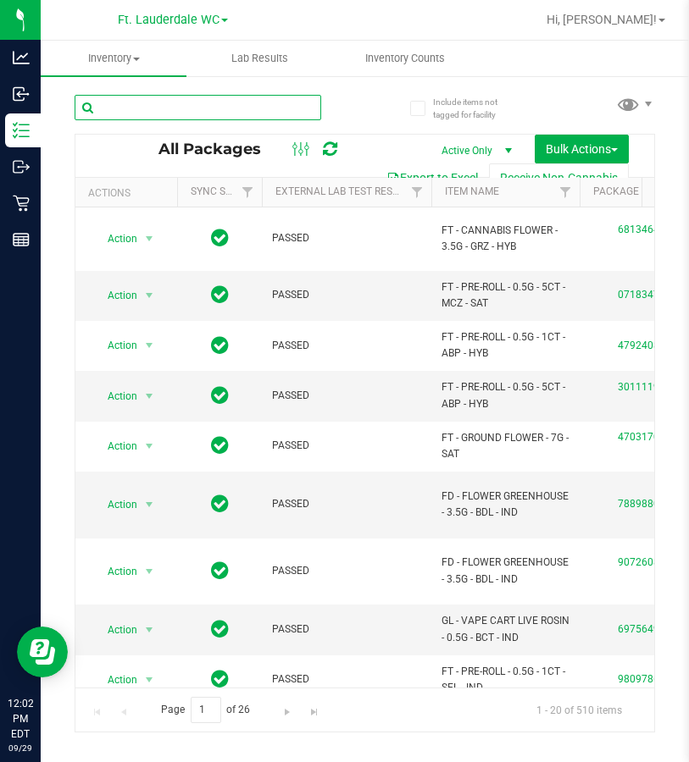
click at [251, 111] on input "text" at bounding box center [198, 107] width 247 height 25
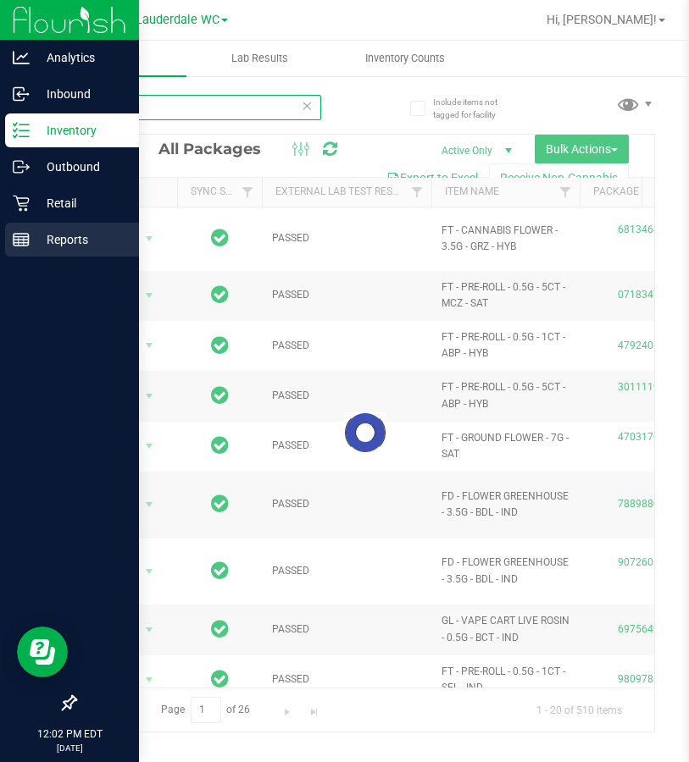
type input "bct"
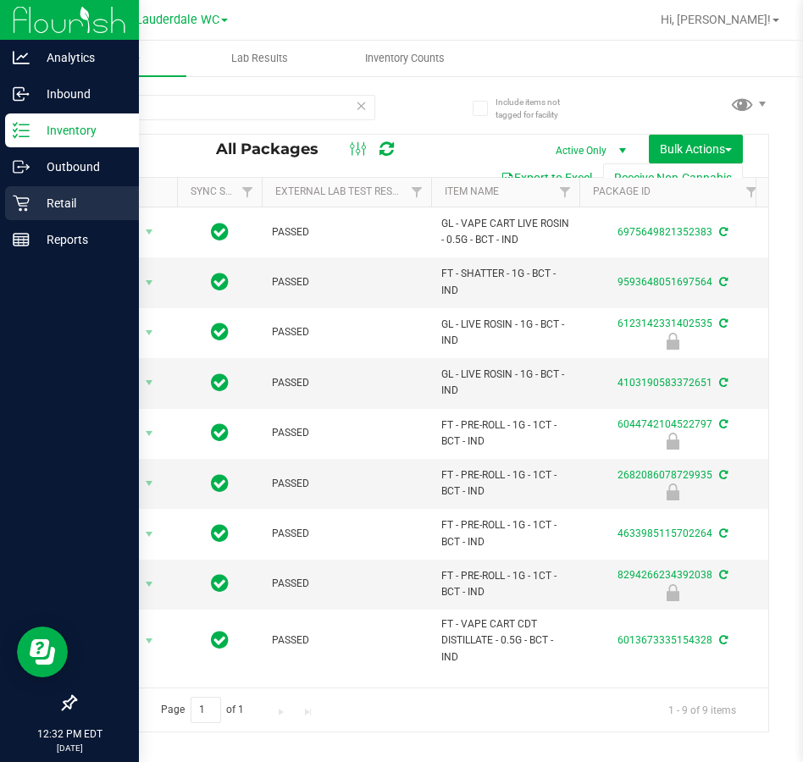
click at [11, 207] on div "Retail" at bounding box center [72, 203] width 134 height 34
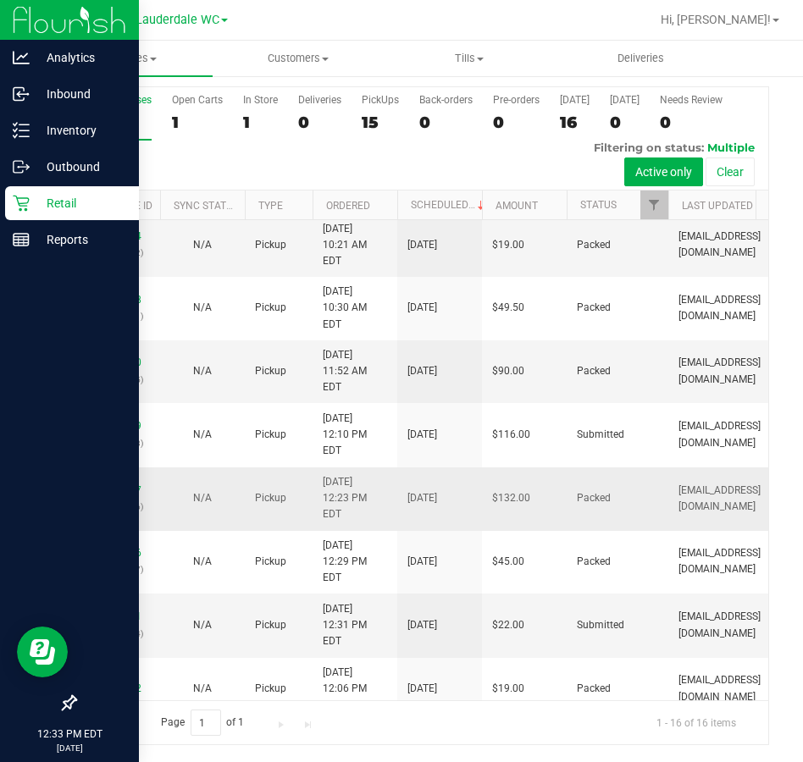
scroll to position [361, 0]
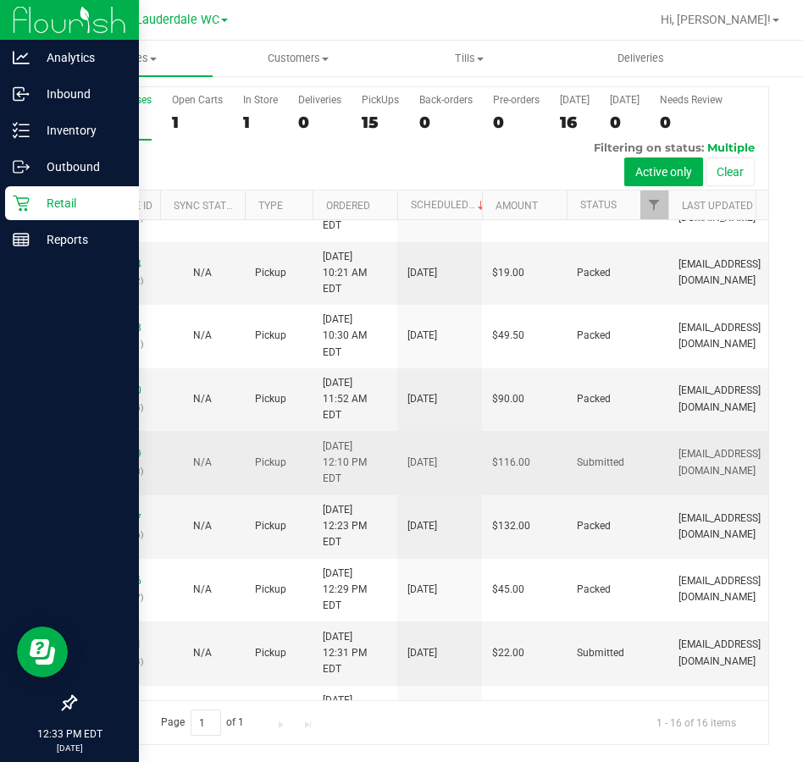
click at [123, 480] on p "(329049753)" at bounding box center [118, 471] width 64 height 16
click at [123, 460] on link "12024279" at bounding box center [117, 454] width 47 height 12
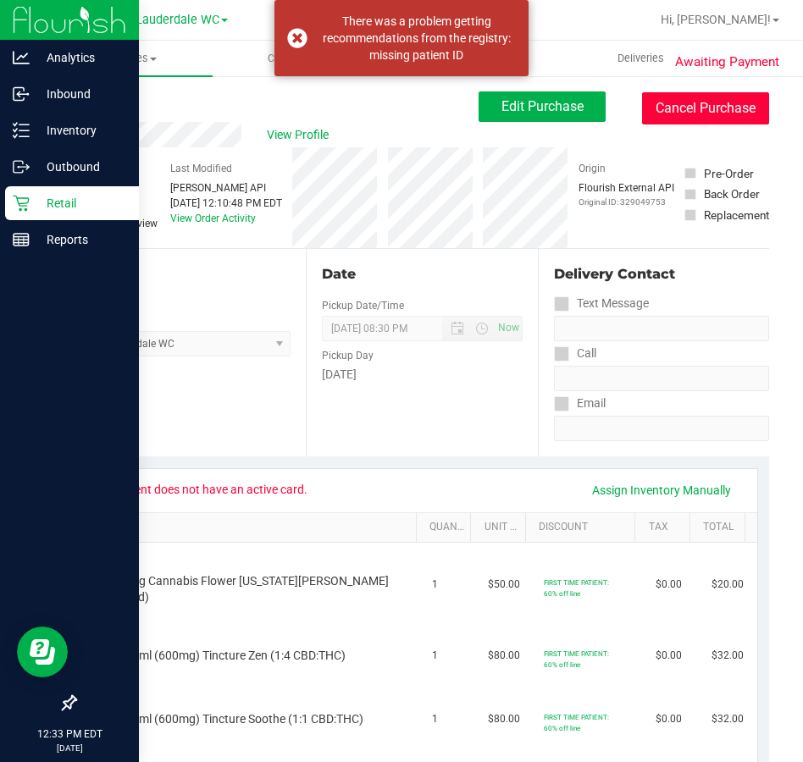
click at [688, 105] on button "Cancel Purchase" at bounding box center [705, 108] width 127 height 32
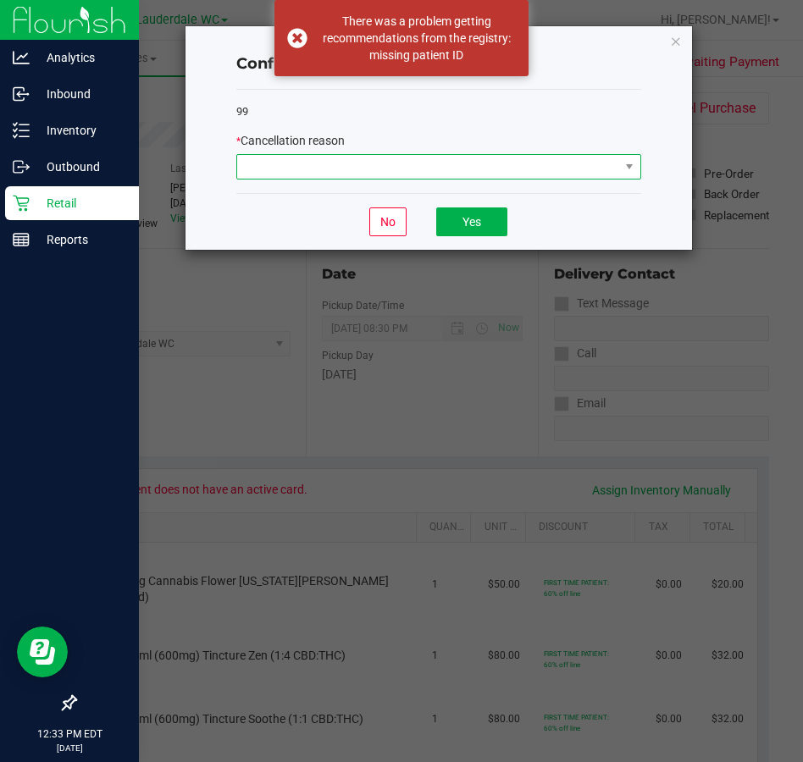
click at [453, 157] on span at bounding box center [428, 167] width 382 height 24
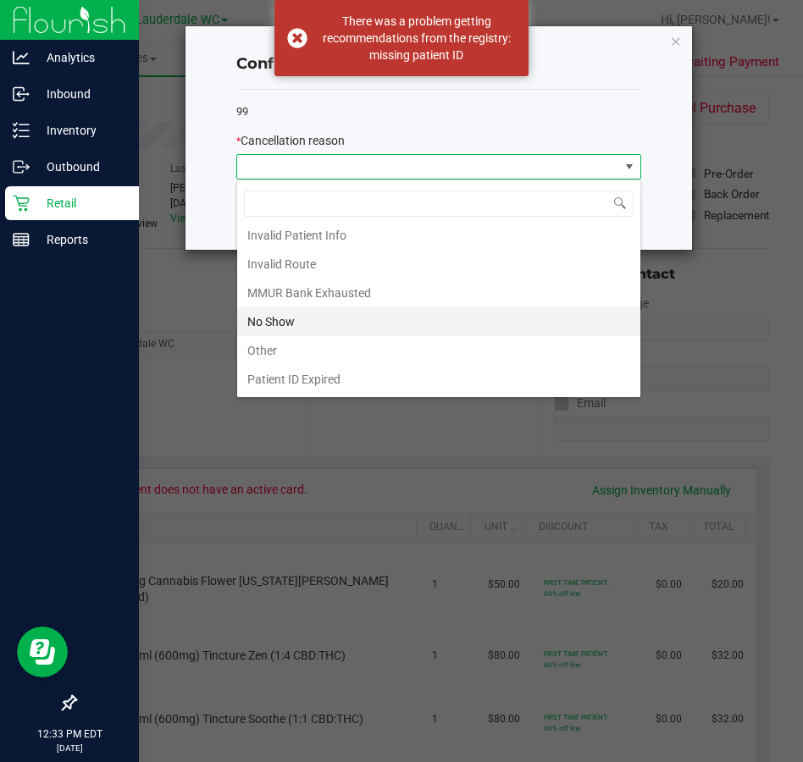
scroll to position [90, 0]
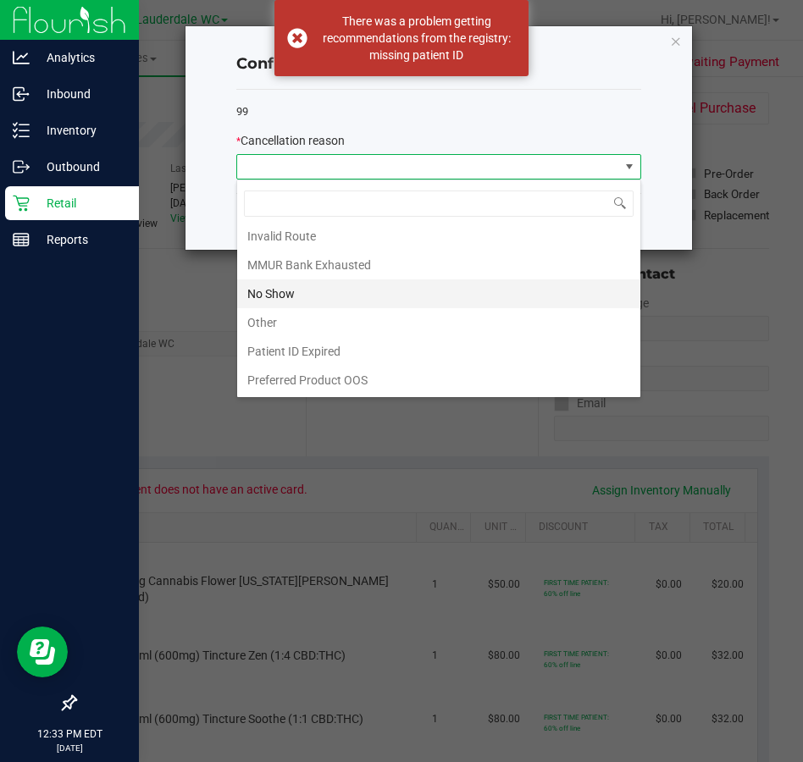
click at [301, 298] on li "No Show" at bounding box center [438, 294] width 403 height 29
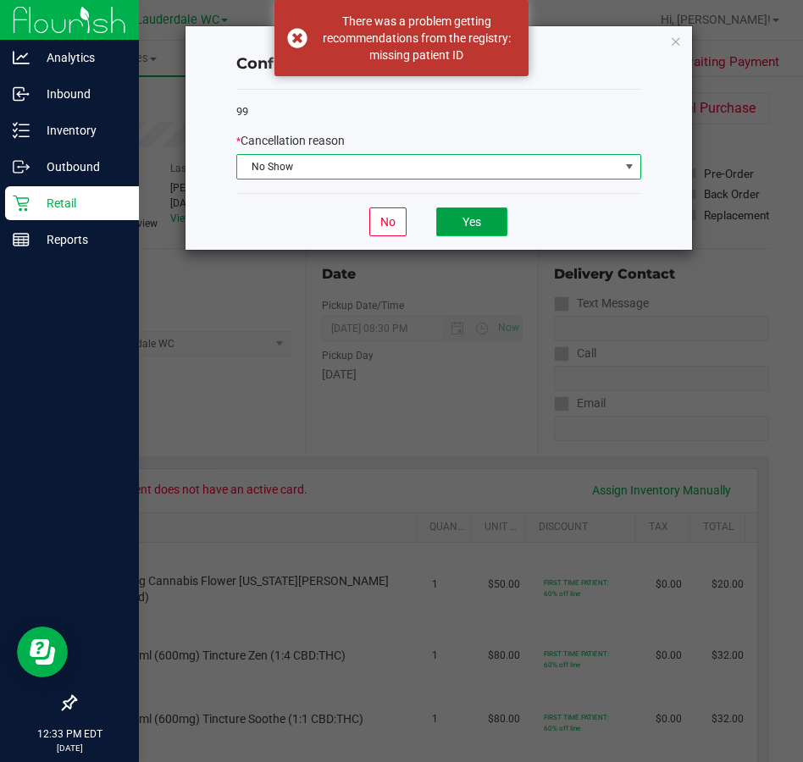
click at [473, 225] on button "Yes" at bounding box center [471, 222] width 71 height 29
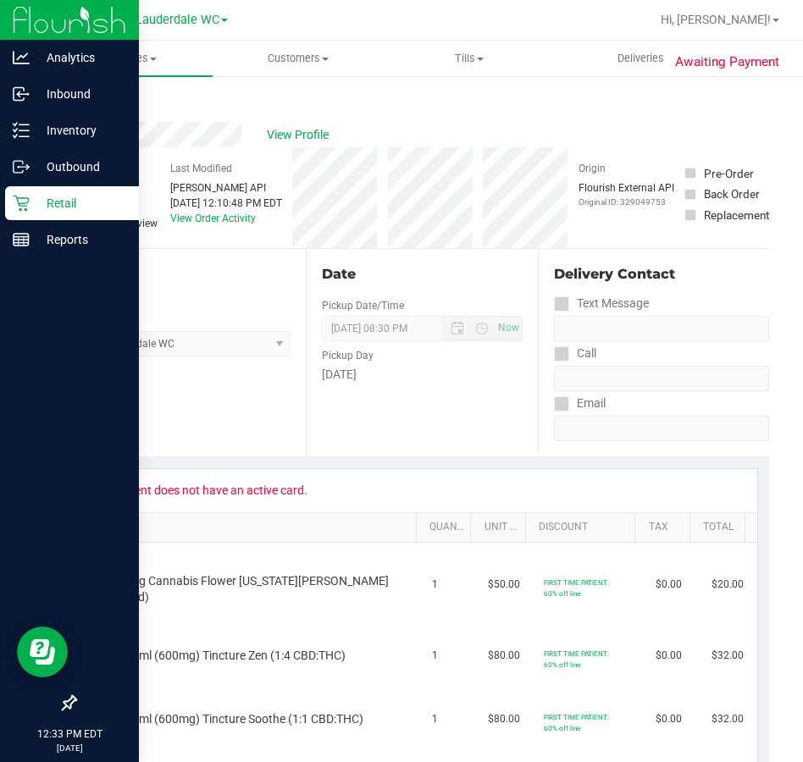
click at [28, 207] on icon at bounding box center [21, 203] width 17 height 17
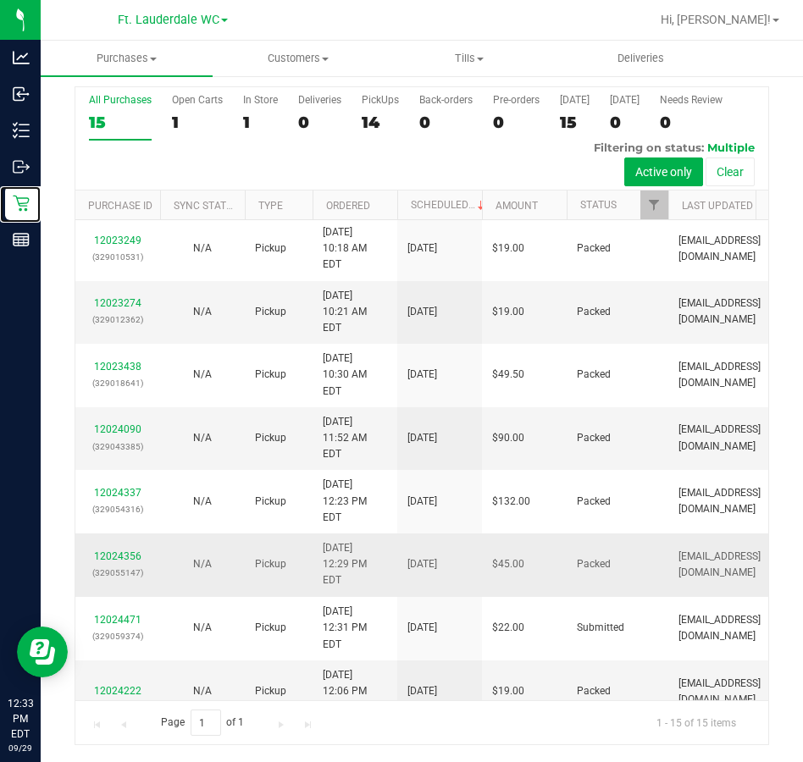
scroll to position [382, 0]
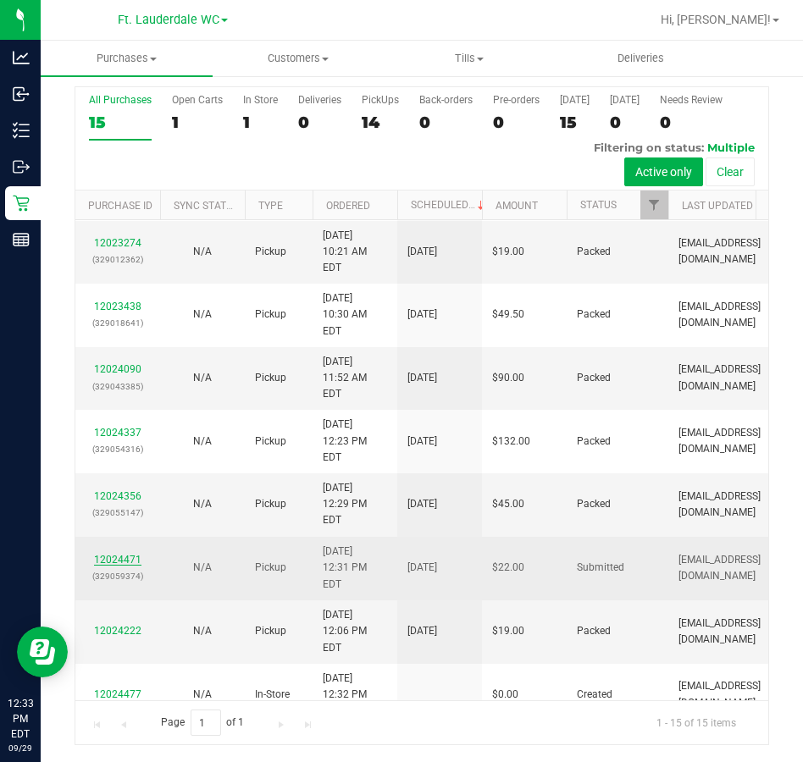
click at [120, 554] on link "12024471" at bounding box center [117, 560] width 47 height 12
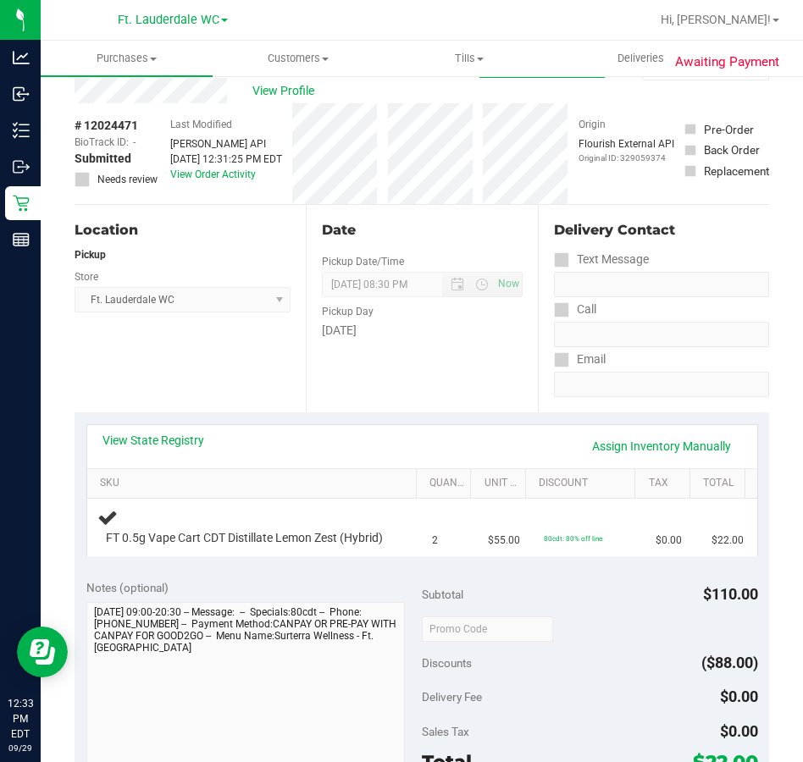
click at [217, 348] on div "Location Pickup Store Ft. Lauderdale WC Select Store [PERSON_NAME][GEOGRAPHIC_D…" at bounding box center [190, 309] width 231 height 208
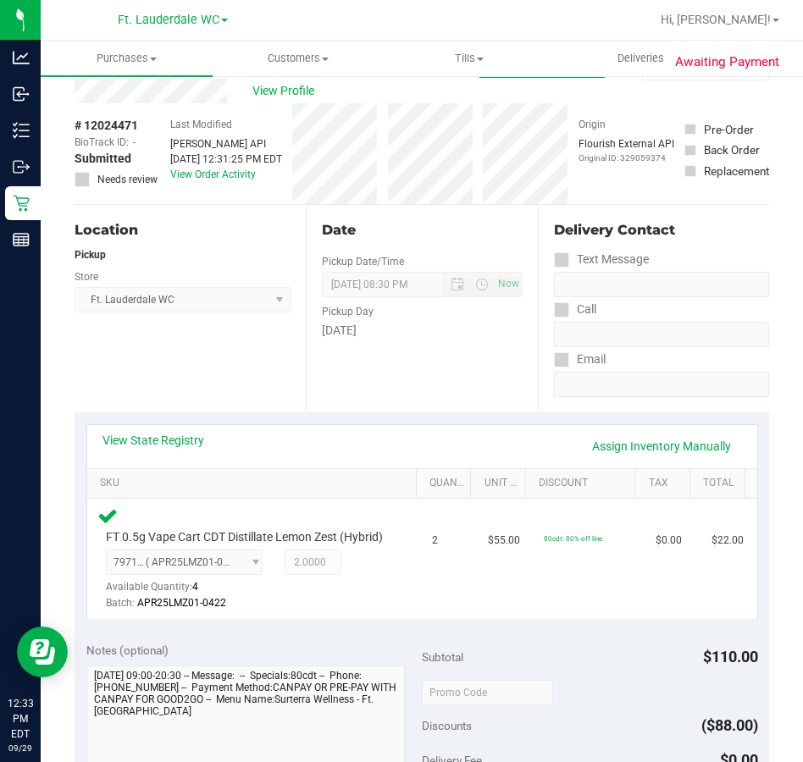
scroll to position [552, 0]
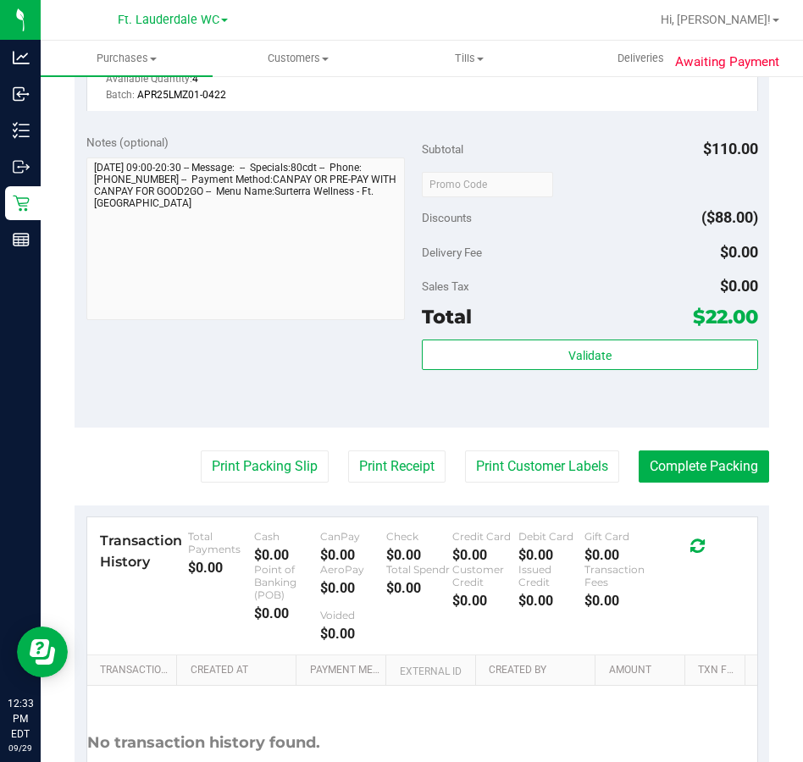
click at [485, 332] on div "Total $22.00" at bounding box center [590, 317] width 336 height 30
click at [491, 355] on div "Subtotal $110.00 Discounts ($88.00) Delivery Fee $0.00 Sales Tax $0.00 Total $2…" at bounding box center [590, 275] width 336 height 282
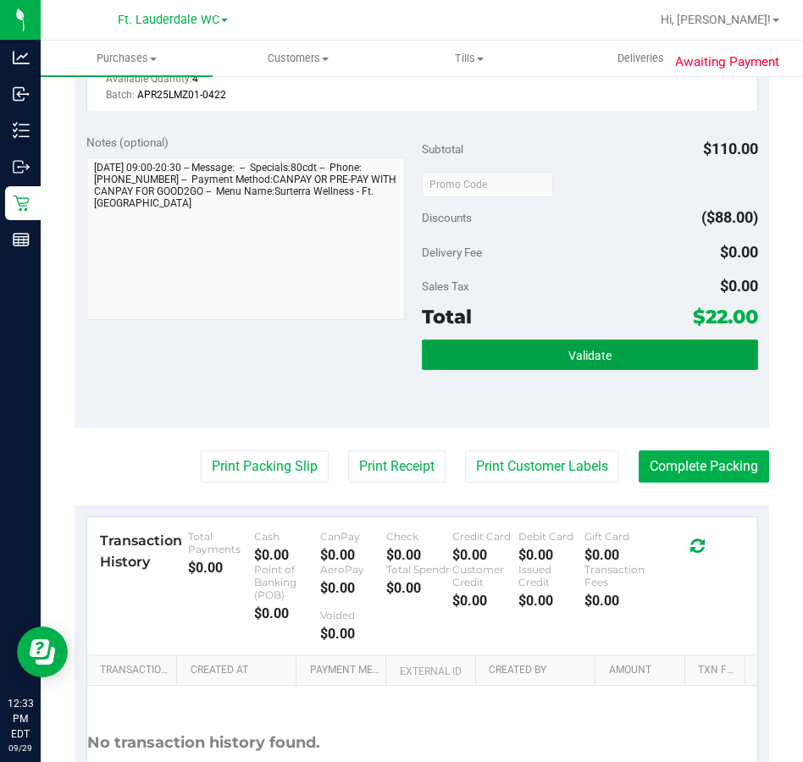
click at [496, 360] on button "Validate" at bounding box center [590, 355] width 336 height 30
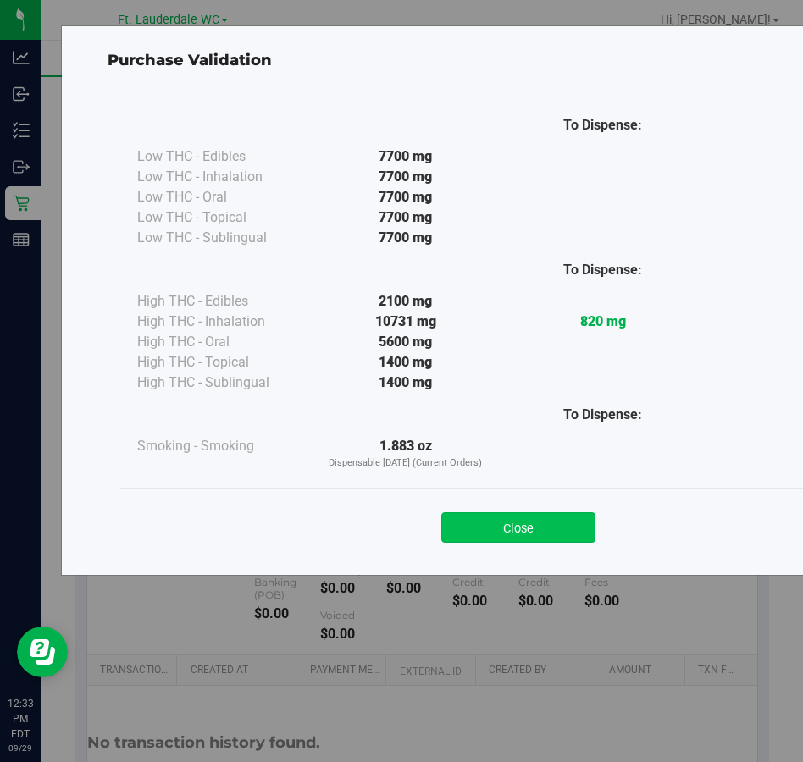
click at [524, 529] on button "Close" at bounding box center [518, 528] width 154 height 30
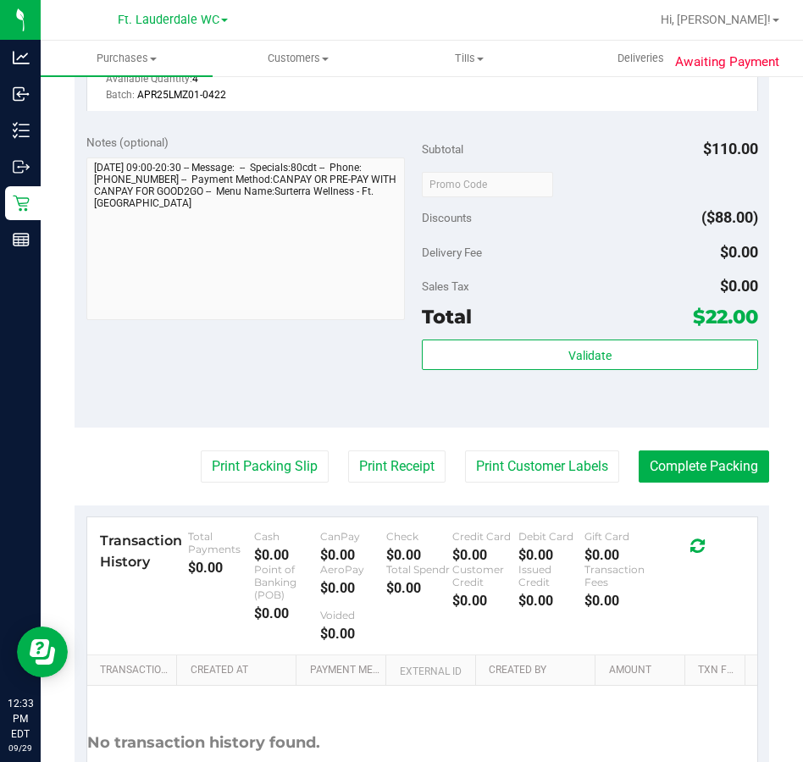
click at [248, 457] on purchase-details "Back Edit Purchase Cancel Purchase View Profile # 12024471 BioTrack ID: - Submi…" at bounding box center [422, 203] width 695 height 1329
click at [257, 470] on button "Print Packing Slip" at bounding box center [265, 467] width 128 height 32
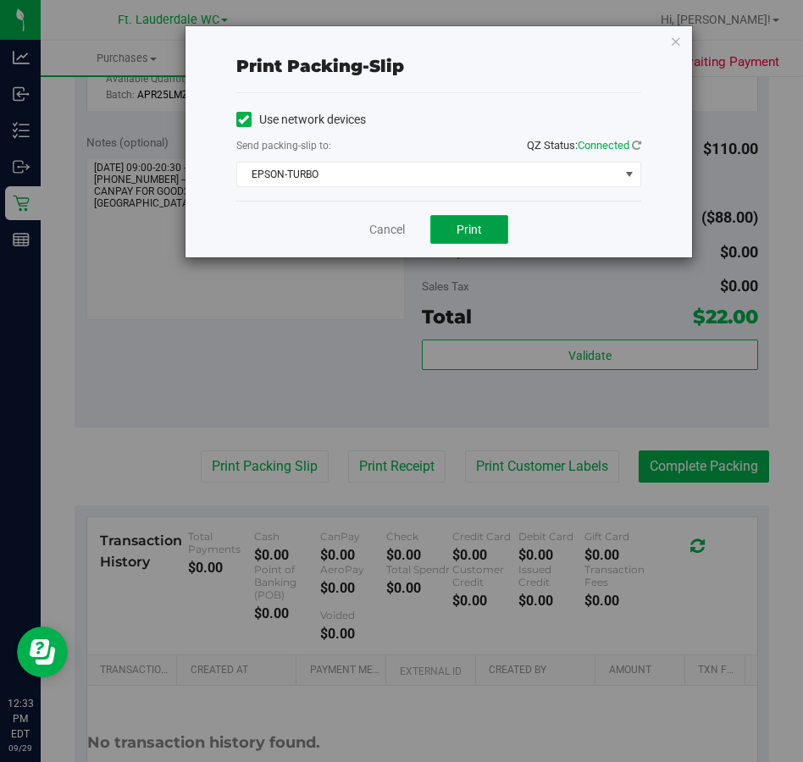
click at [432, 230] on button "Print" at bounding box center [469, 229] width 78 height 29
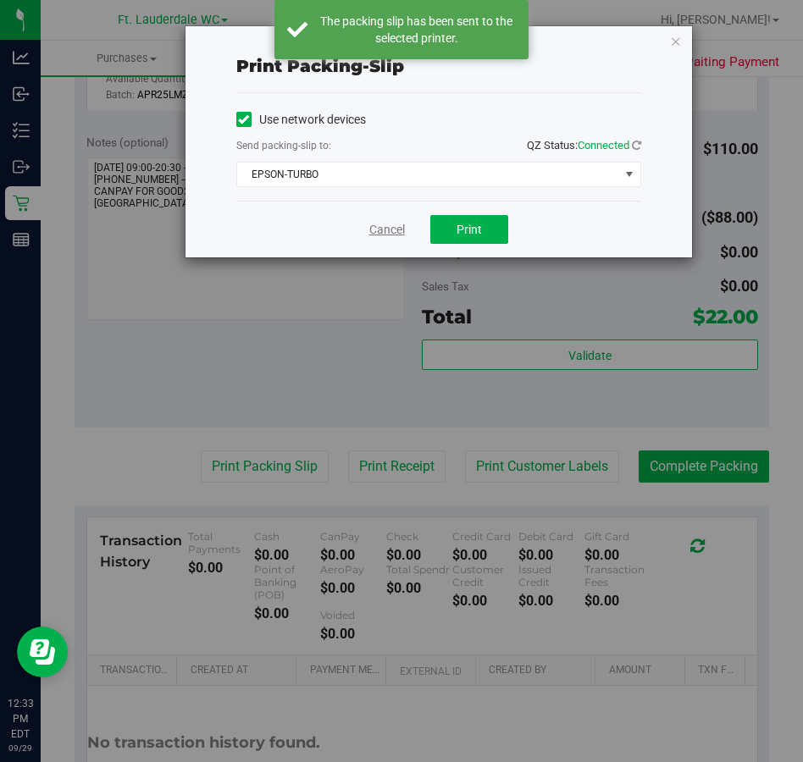
click at [378, 222] on link "Cancel" at bounding box center [387, 230] width 36 height 18
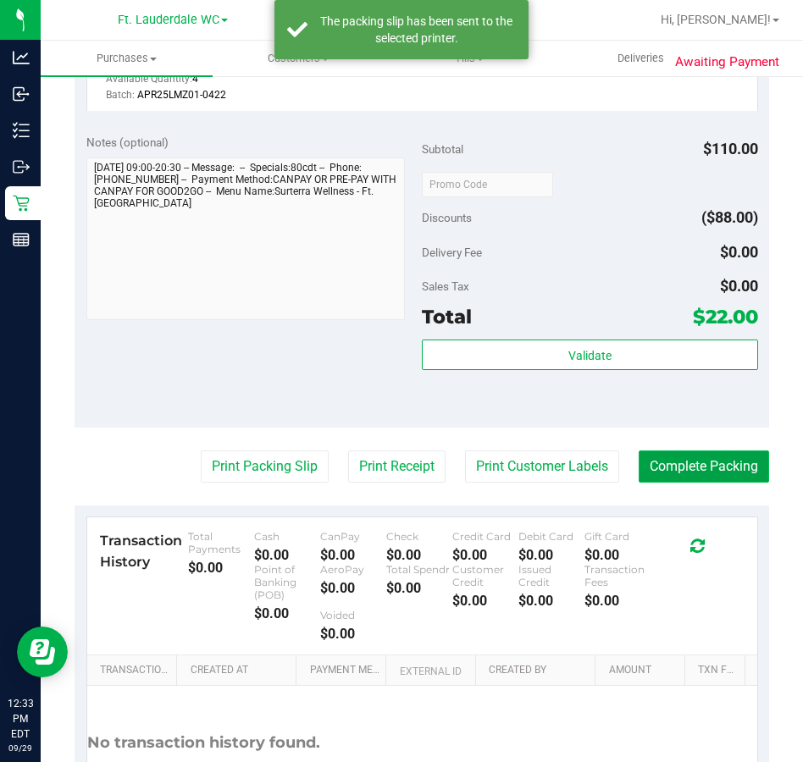
click at [671, 468] on button "Complete Packing" at bounding box center [704, 467] width 130 height 32
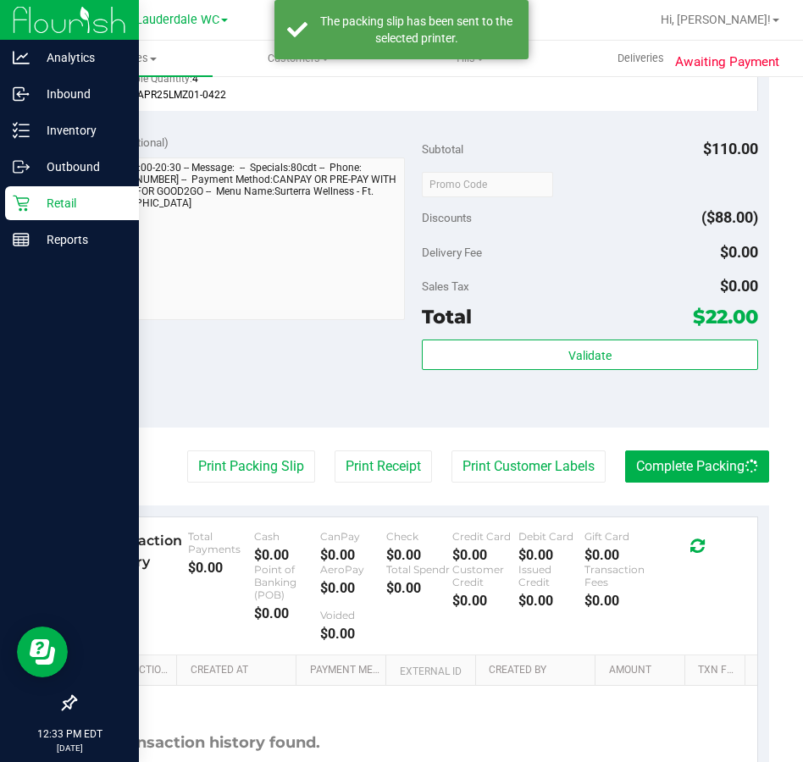
click at [30, 205] on p "Retail" at bounding box center [81, 203] width 102 height 20
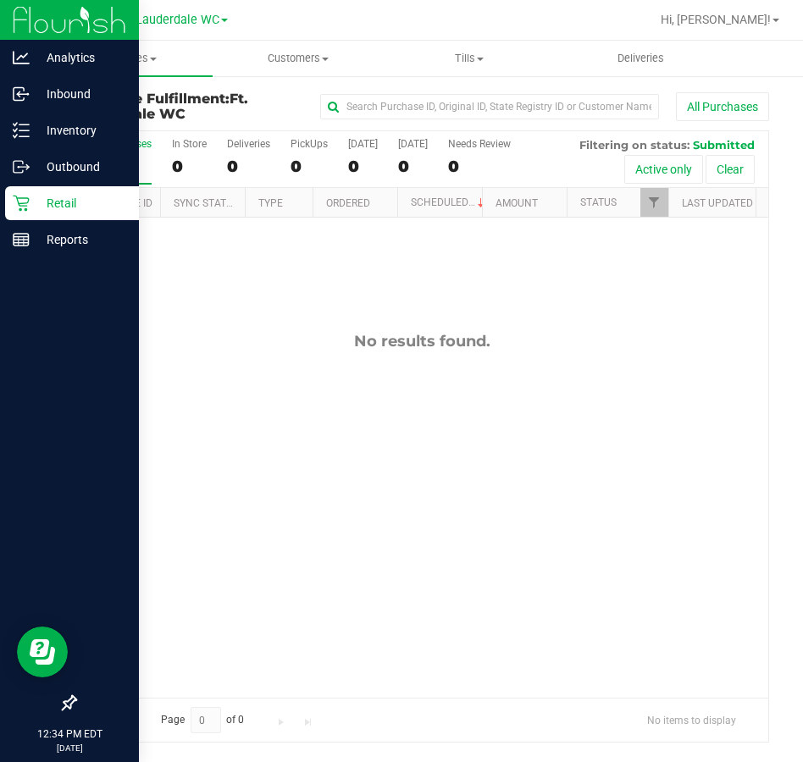
click at [37, 199] on p "Retail" at bounding box center [81, 203] width 102 height 20
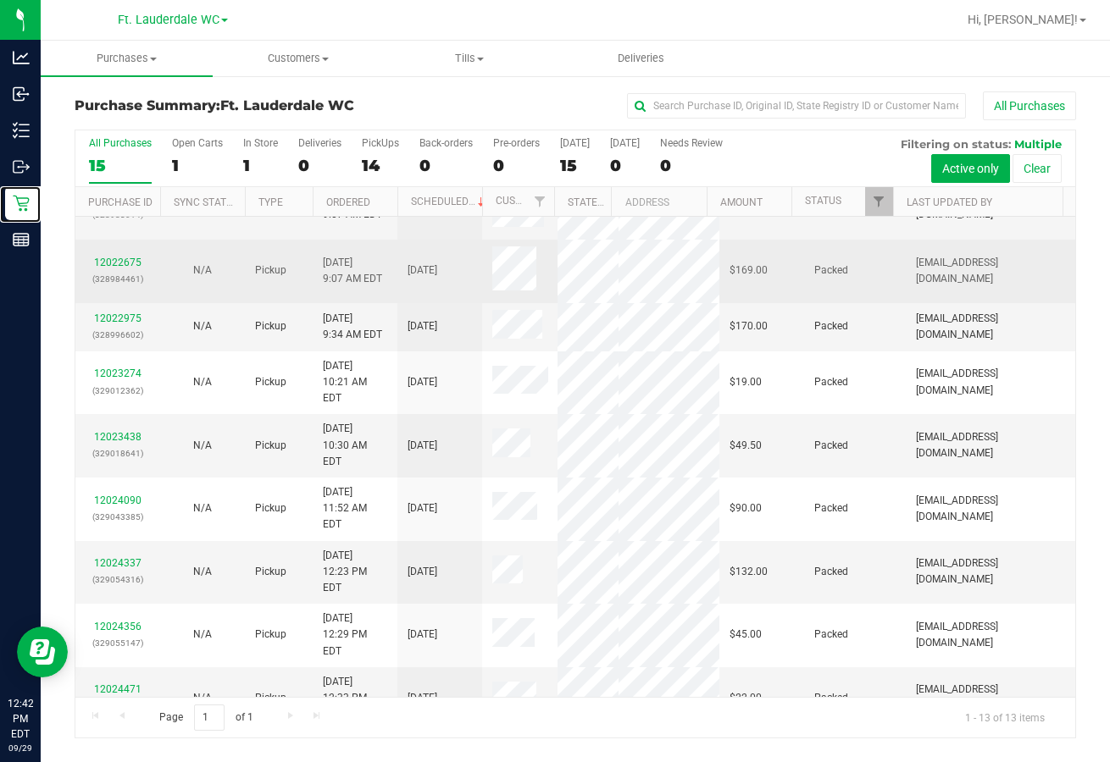
scroll to position [243, 0]
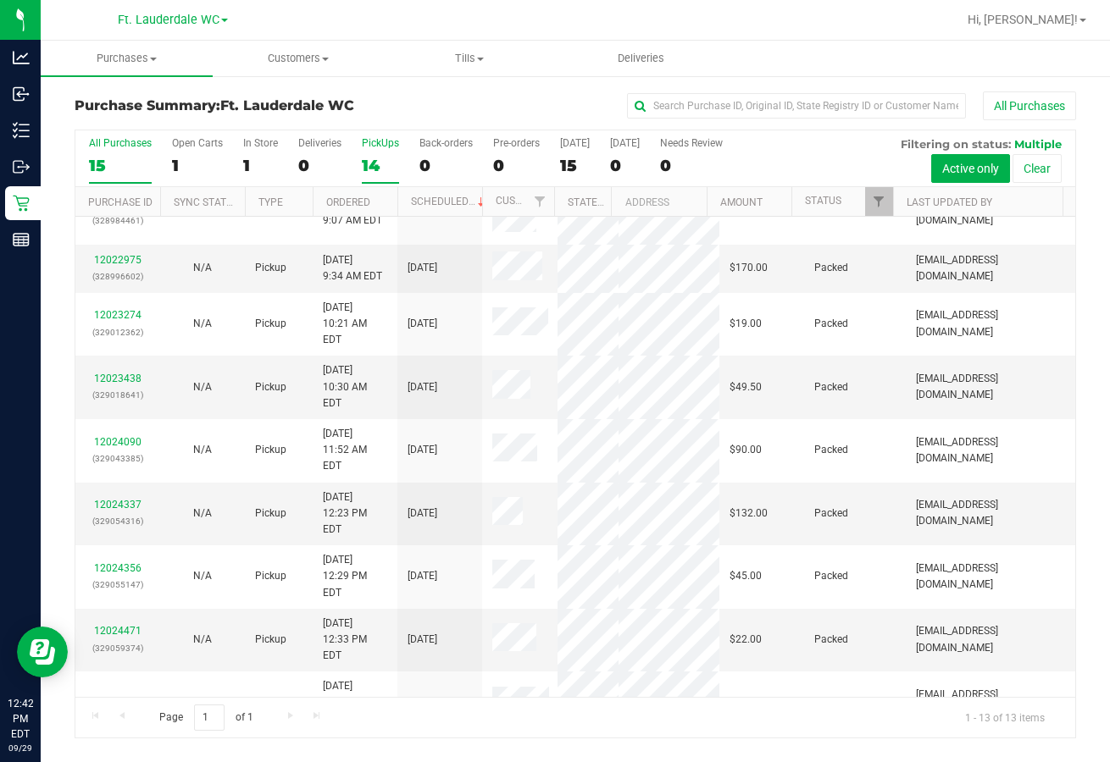
click at [369, 164] on div "14" at bounding box center [380, 165] width 37 height 19
click at [0, 0] on input "PickUps 14" at bounding box center [0, 0] width 0 height 0
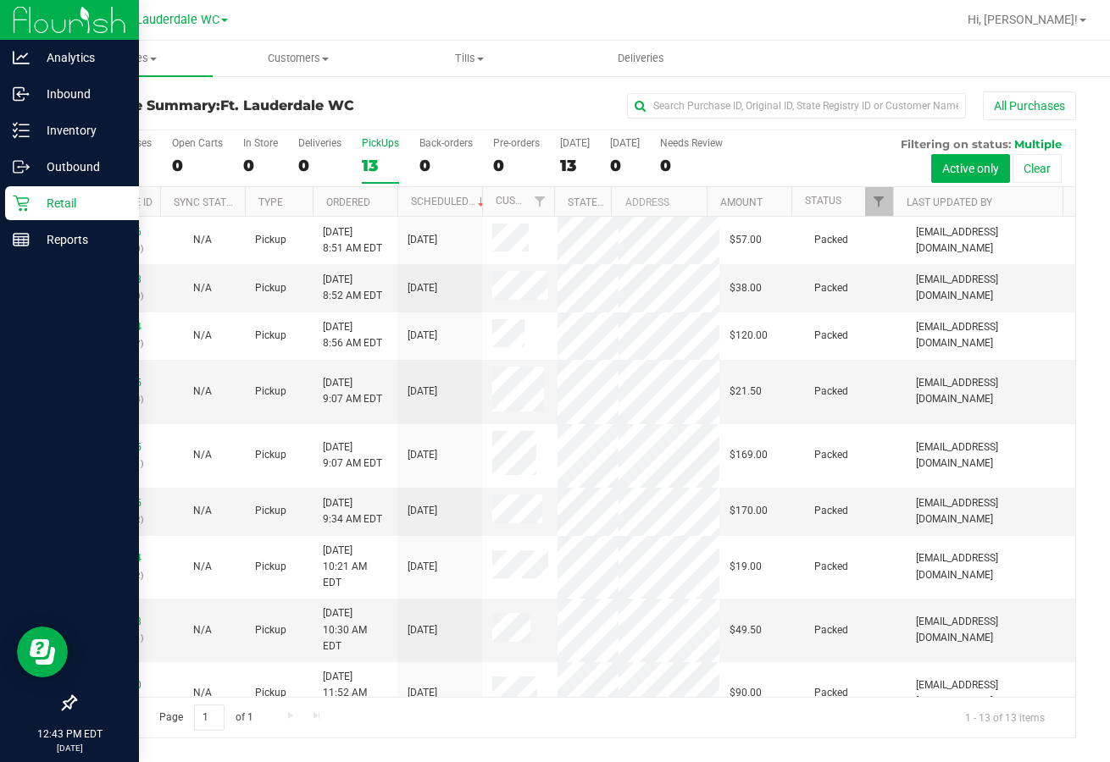
click at [47, 209] on p "Retail" at bounding box center [81, 203] width 102 height 20
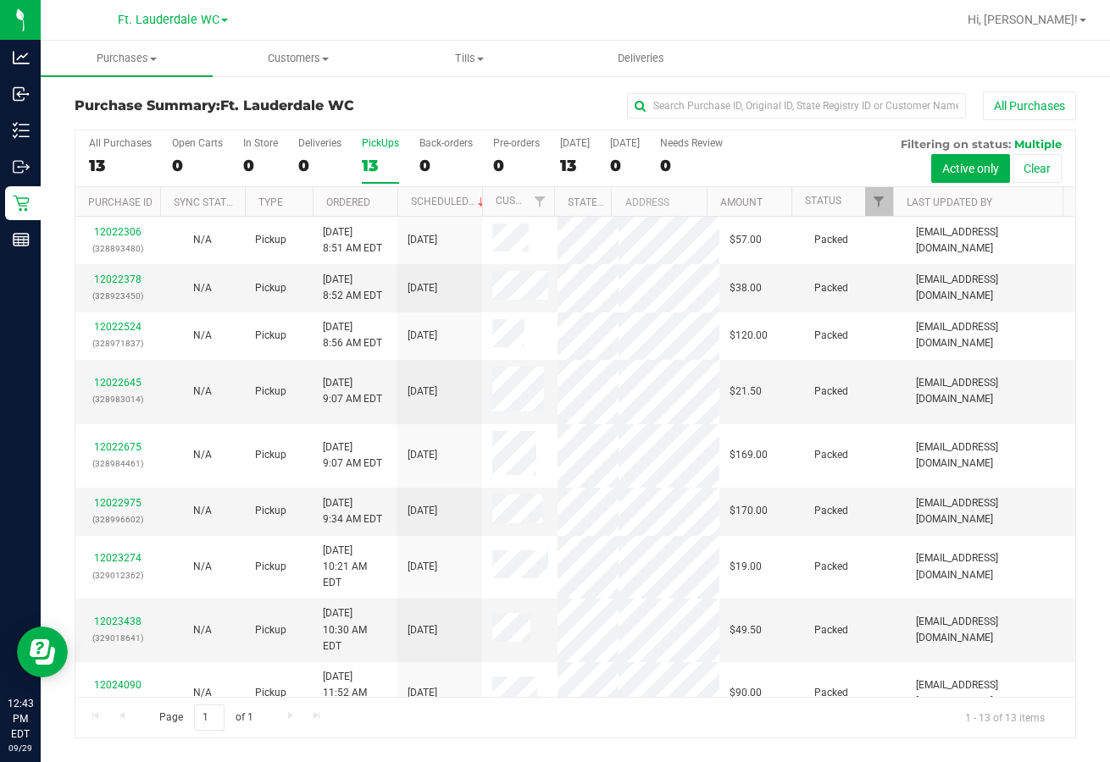
click at [389, 152] on label "PickUps 13" at bounding box center [380, 160] width 37 height 47
click at [0, 0] on input "PickUps 13" at bounding box center [0, 0] width 0 height 0
